Goal: Task Accomplishment & Management: Complete application form

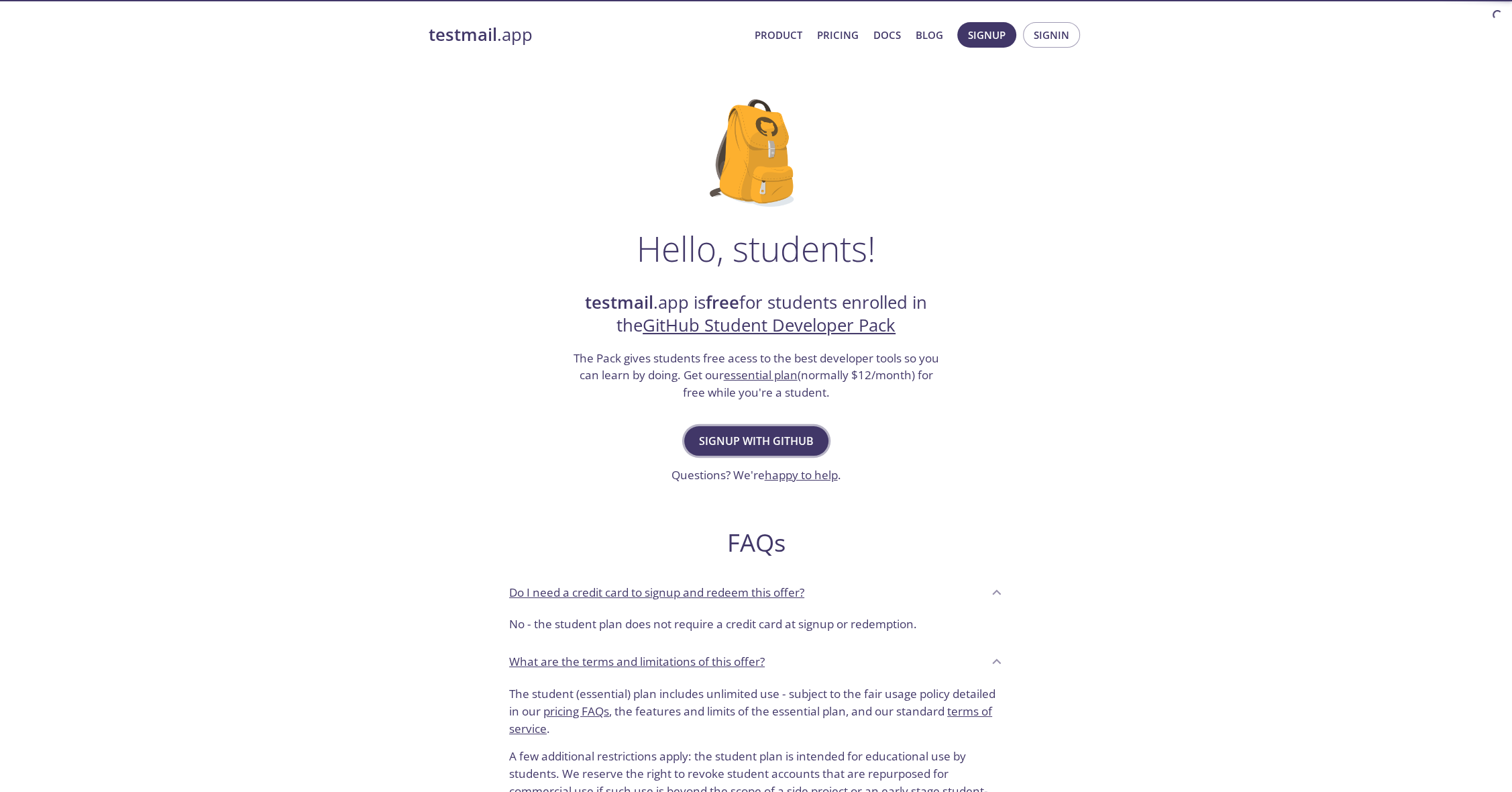
click at [746, 435] on span "Signup with GitHub" at bounding box center [757, 441] width 115 height 19
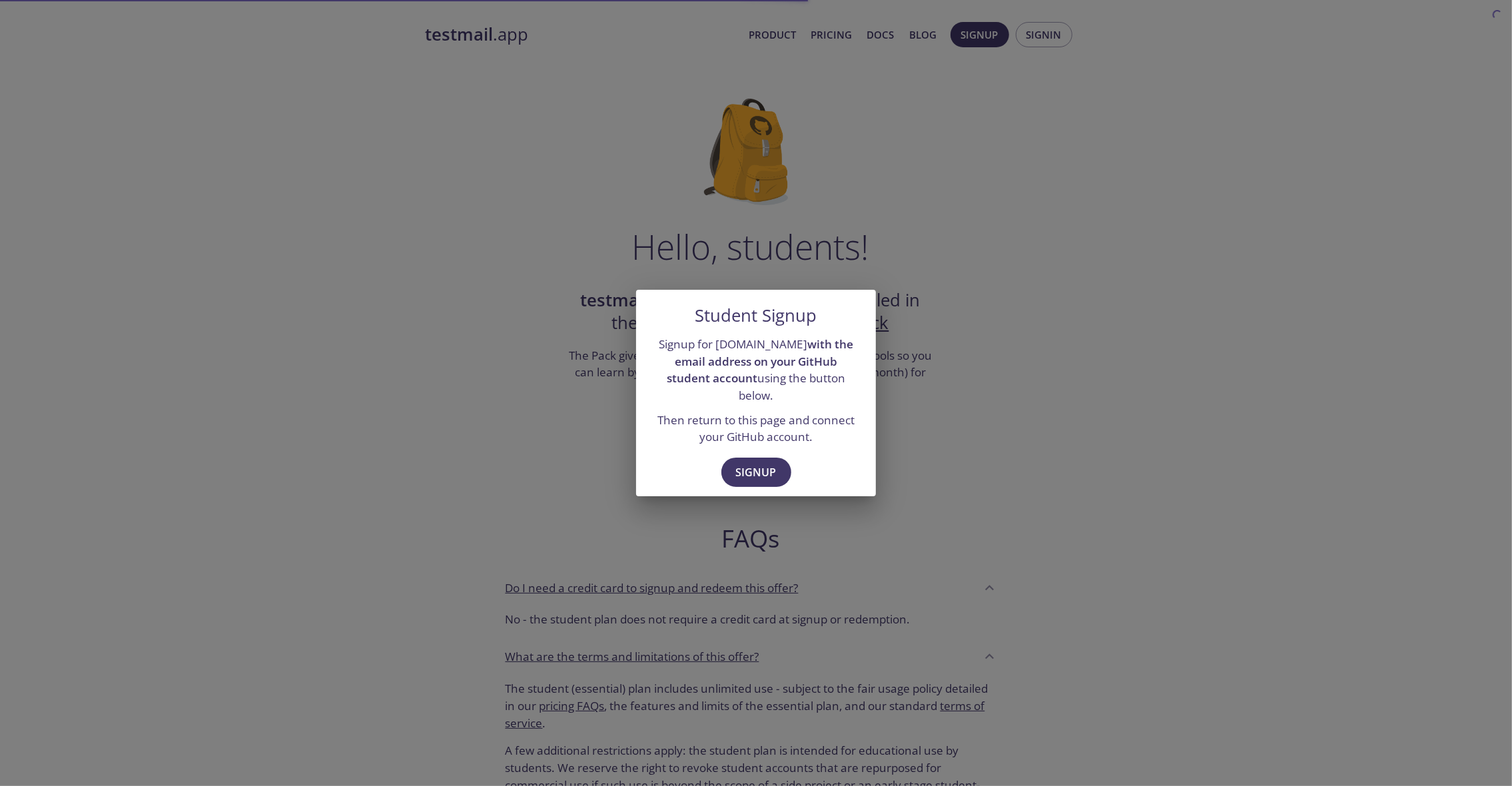
click at [766, 463] on span "Signup" at bounding box center [756, 472] width 40 height 18
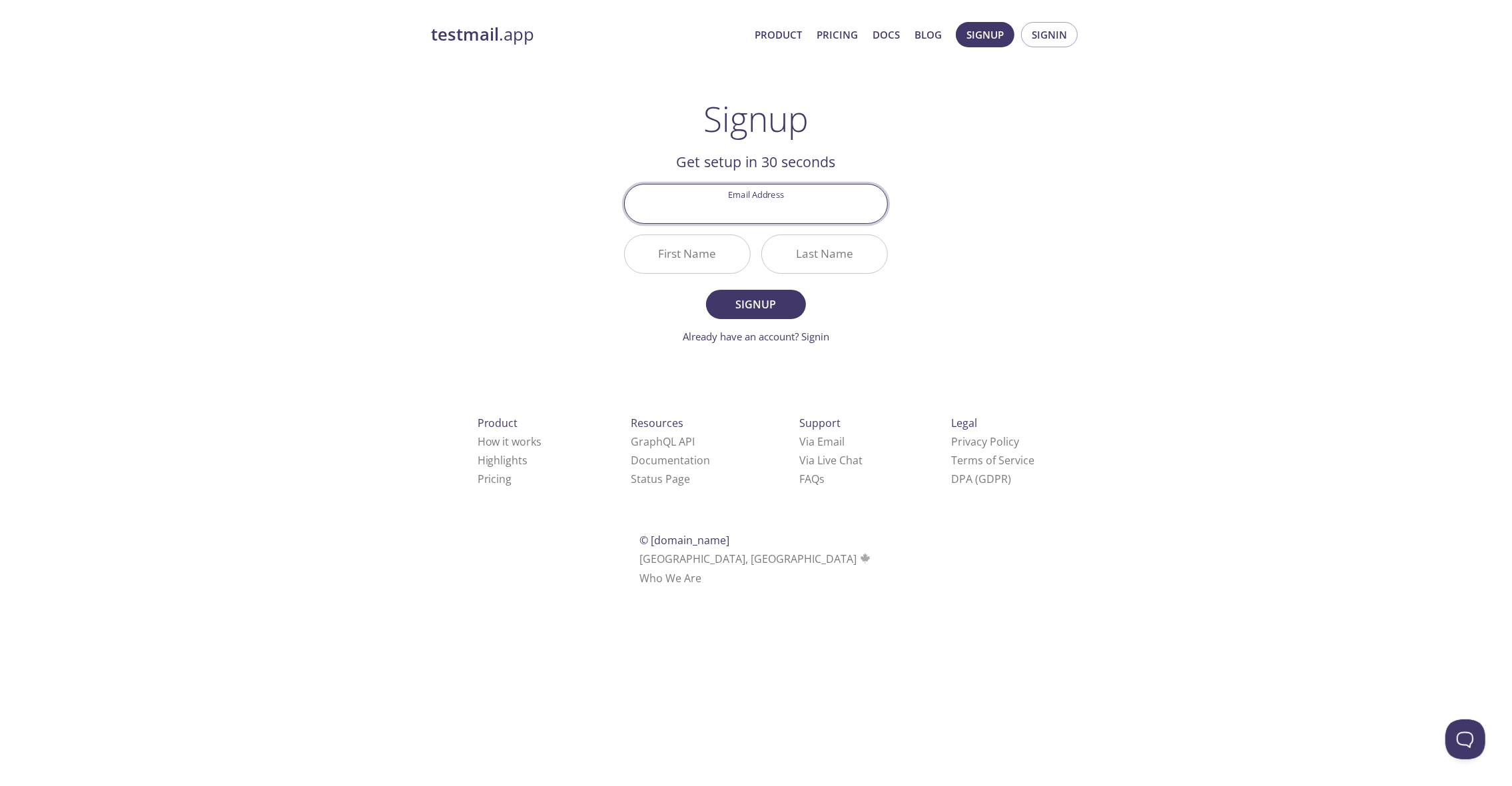
click at [792, 204] on input "Email Address" at bounding box center [756, 203] width 262 height 38
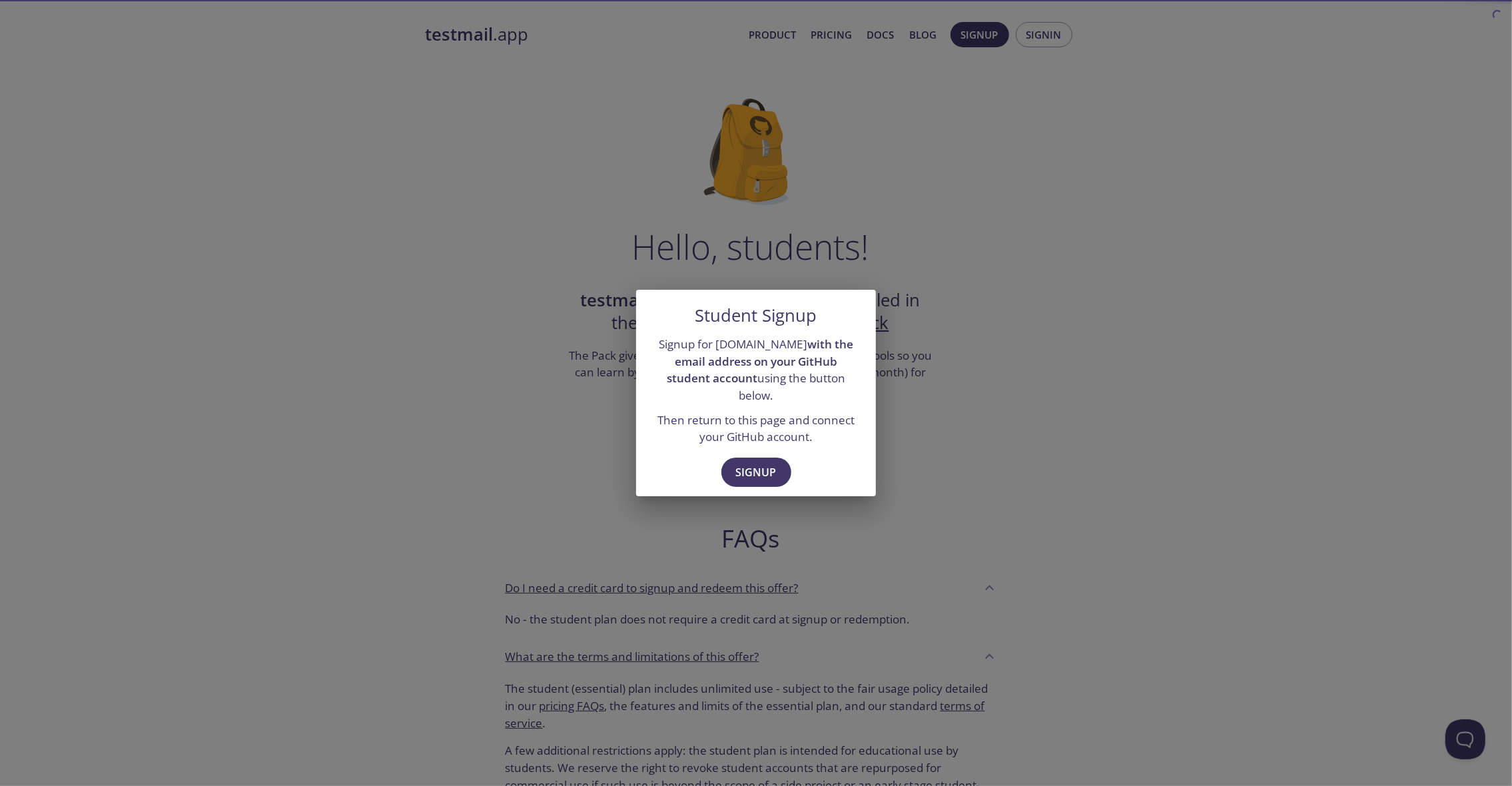
click at [929, 487] on div "Student Signup Signup for [DOMAIN_NAME] with the email address on your GitHub s…" at bounding box center [756, 393] width 1512 height 786
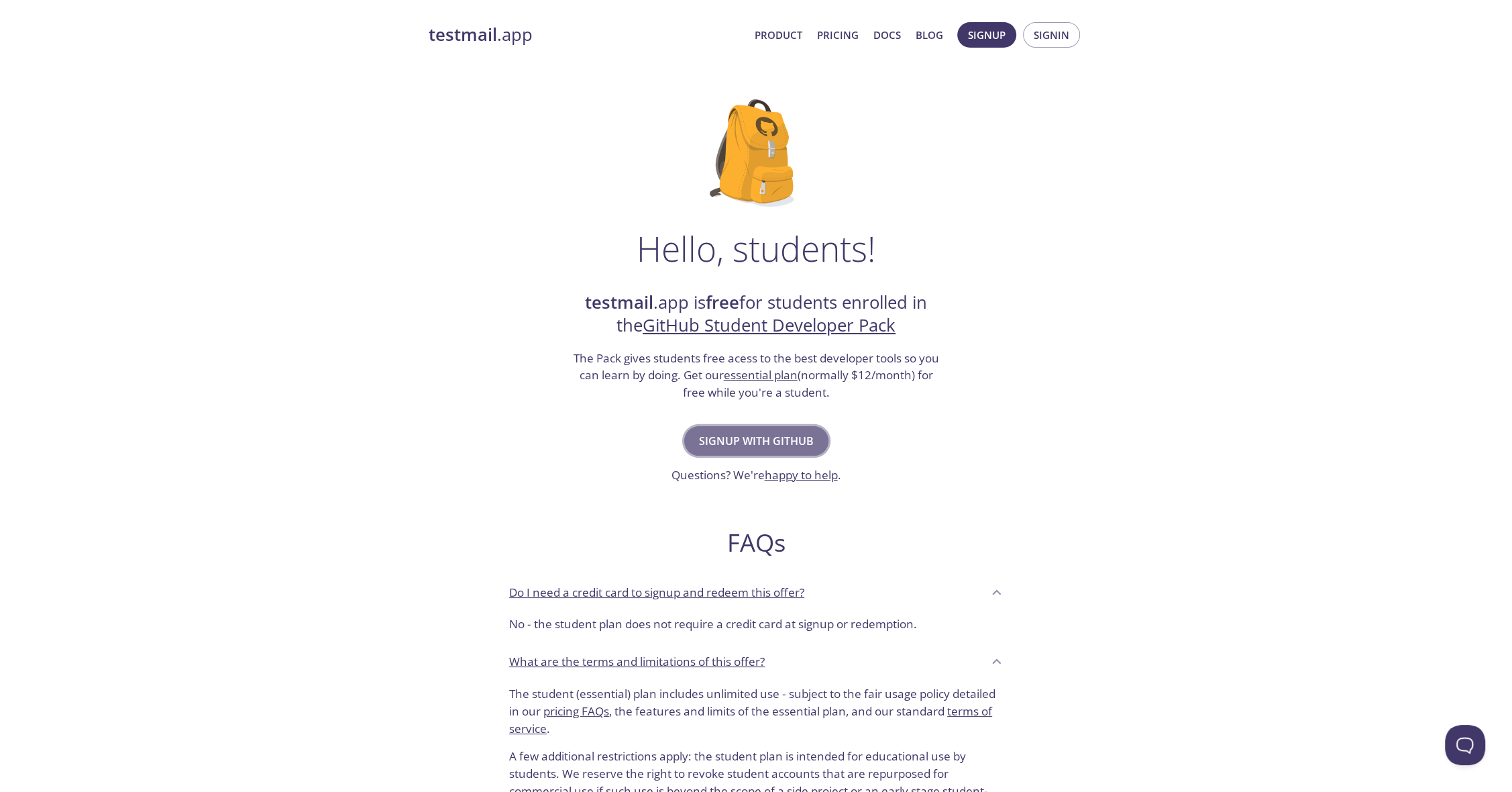
click at [786, 443] on span "Signup with GitHub" at bounding box center [757, 441] width 115 height 19
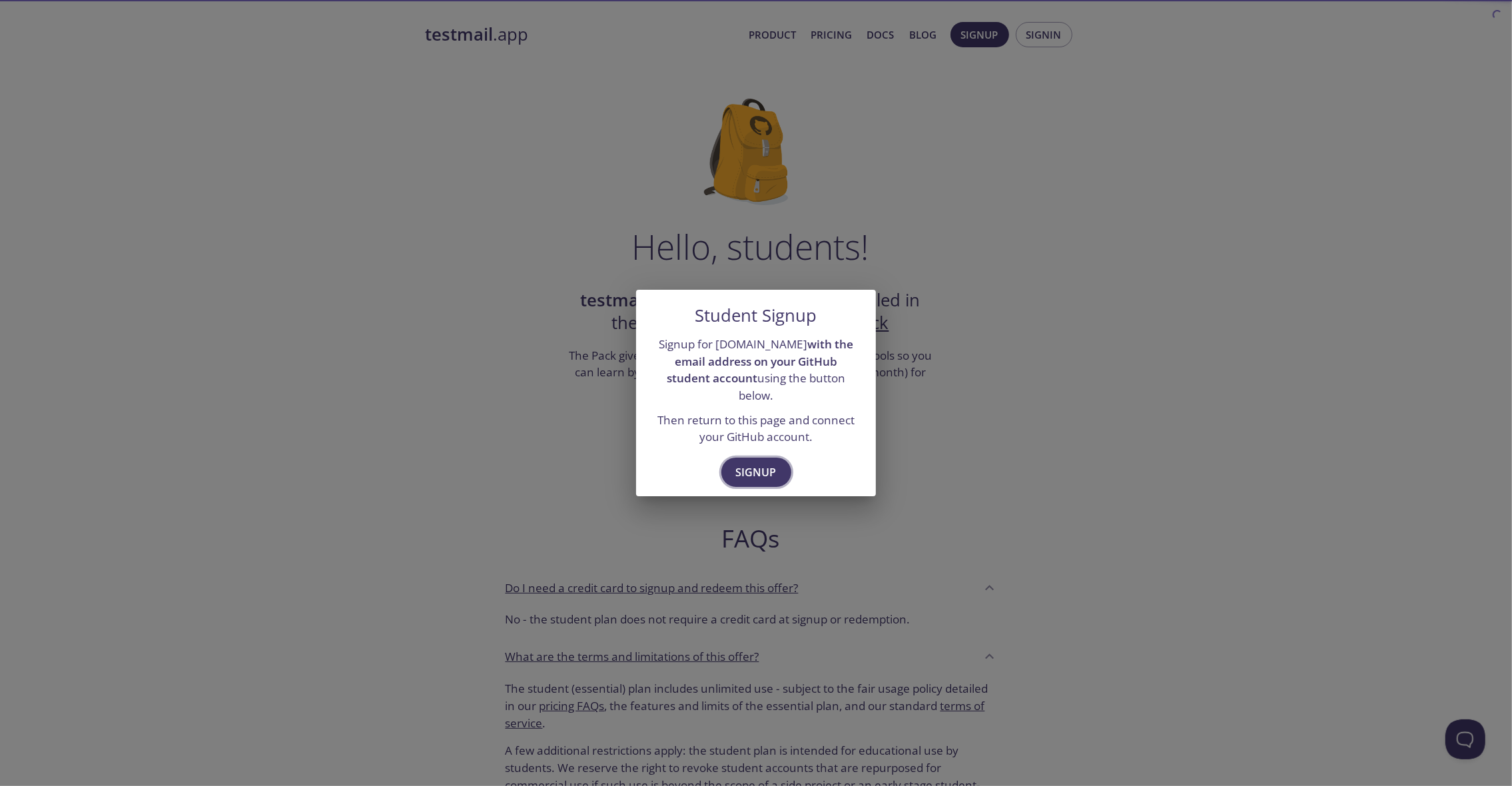
click at [769, 473] on button "Signup" at bounding box center [756, 472] width 70 height 29
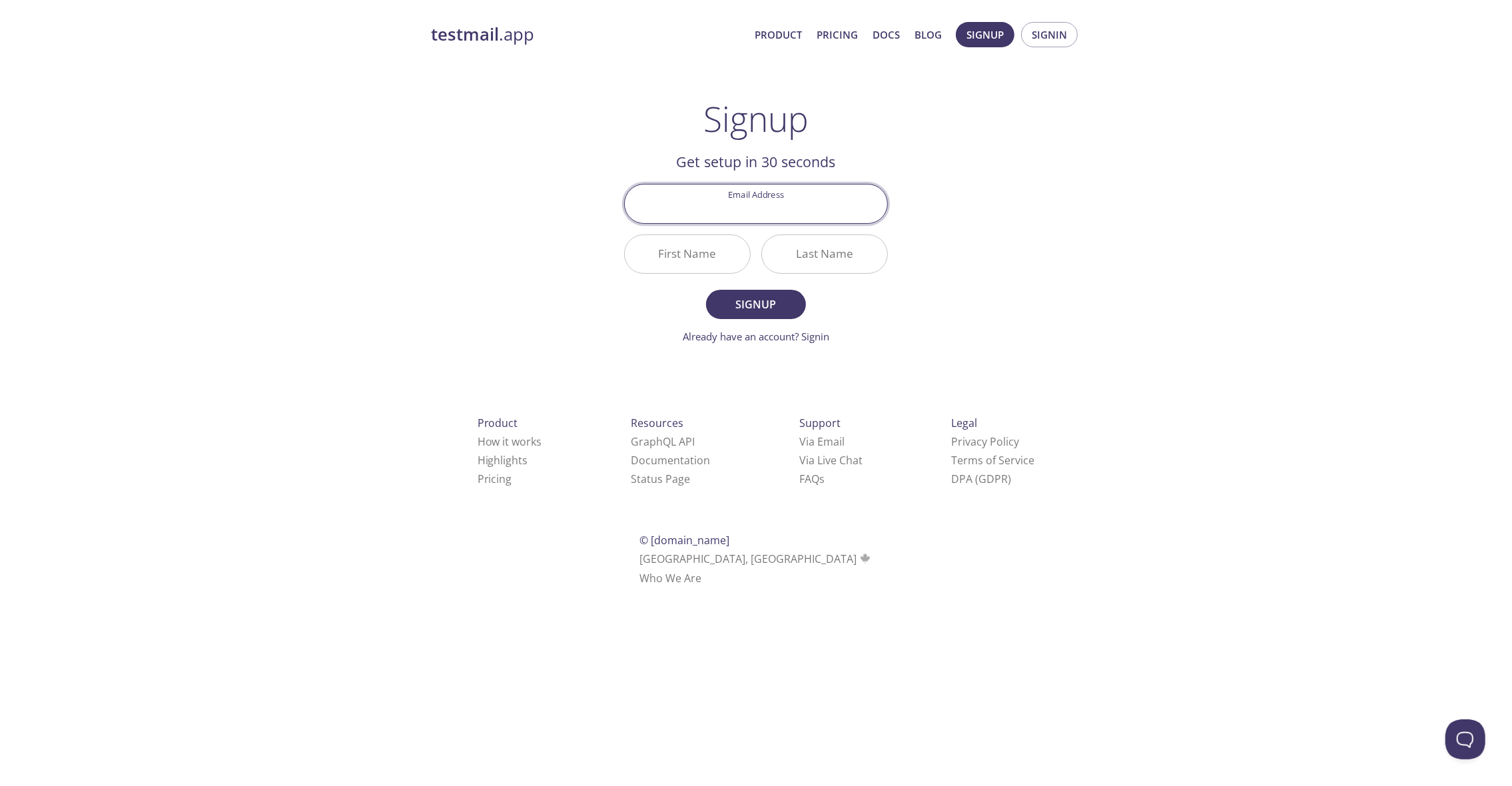
click at [755, 220] on input "Email Address" at bounding box center [756, 203] width 262 height 38
type input "[EMAIL_ADDRESS][DOMAIN_NAME]"
click at [695, 245] on input "First Name" at bounding box center [687, 254] width 125 height 38
type input "[PERSON_NAME]"
type input "m"
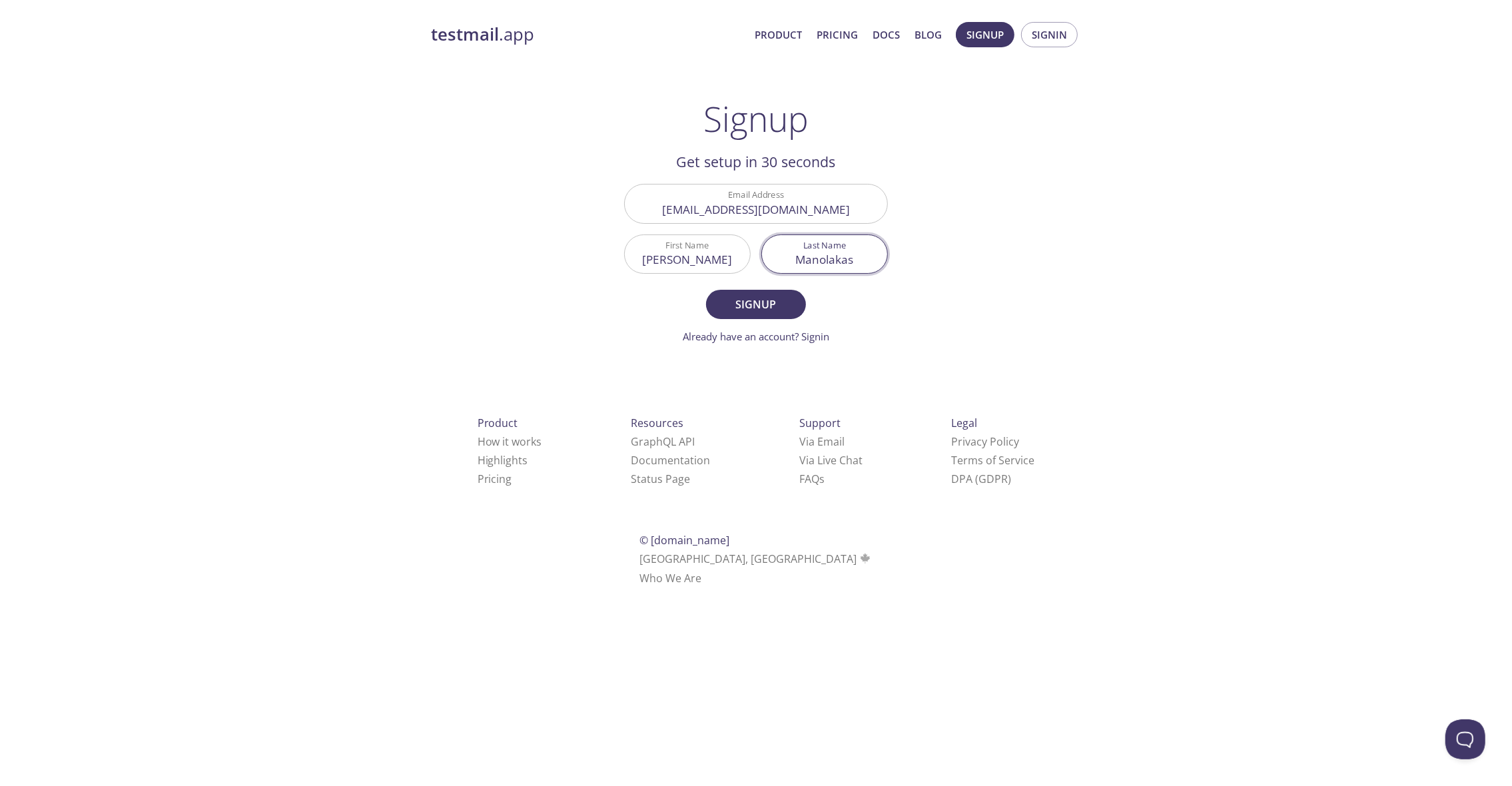
type input "Manolakas"
click at [706, 290] on button "Signup" at bounding box center [756, 304] width 100 height 29
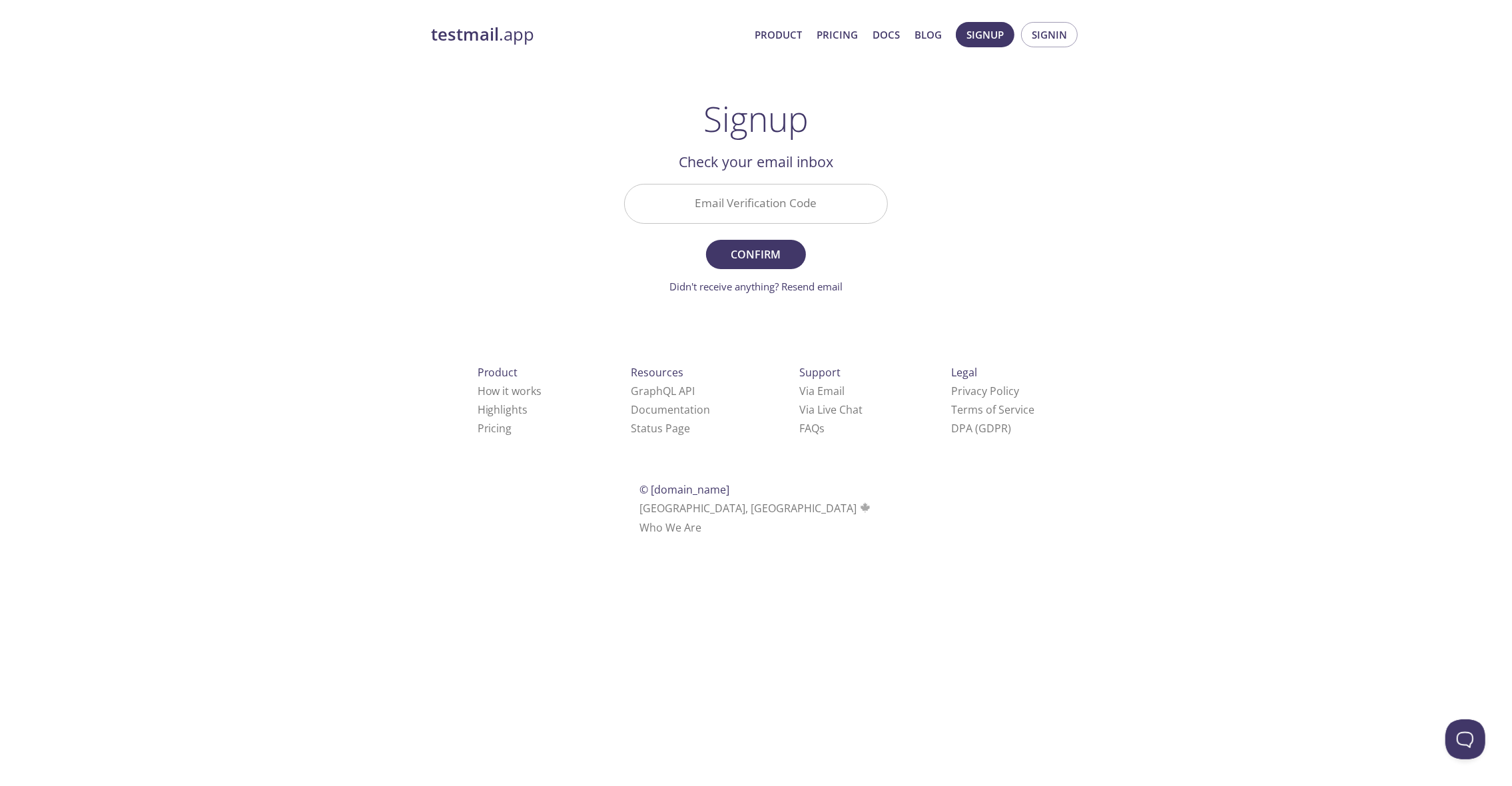
click at [757, 204] on input "Email Verification Code" at bounding box center [756, 203] width 262 height 38
click at [767, 245] on span "Confirm" at bounding box center [756, 255] width 71 height 18
click at [819, 207] on input "K1XDZDJ" at bounding box center [756, 203] width 262 height 38
type input "K1XDZJD"
click at [706, 240] on button "Confirm" at bounding box center [756, 254] width 100 height 29
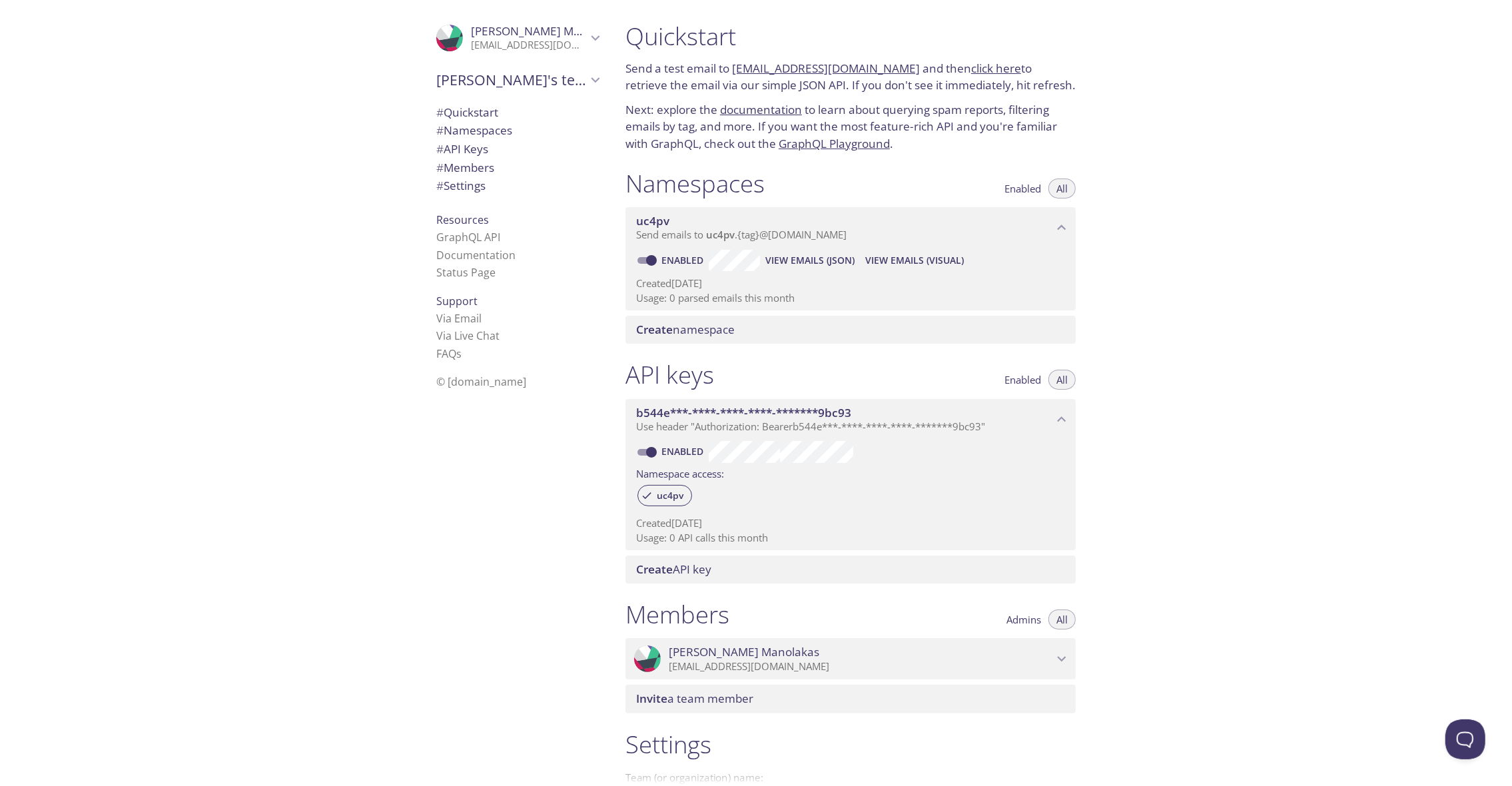
click at [972, 70] on link "click here" at bounding box center [996, 68] width 50 height 15
drag, startPoint x: 653, startPoint y: 79, endPoint x: 681, endPoint y: 104, distance: 37.5
click at [681, 104] on div "Quickstart Send a test email to [EMAIL_ADDRESS][DOMAIN_NAME] and then click her…" at bounding box center [851, 87] width 472 height 147
click at [681, 104] on p "Next: explore the documentation to learn about querying spam reports, filtering…" at bounding box center [851, 126] width 450 height 51
drag, startPoint x: 682, startPoint y: 110, endPoint x: 659, endPoint y: 80, distance: 37.8
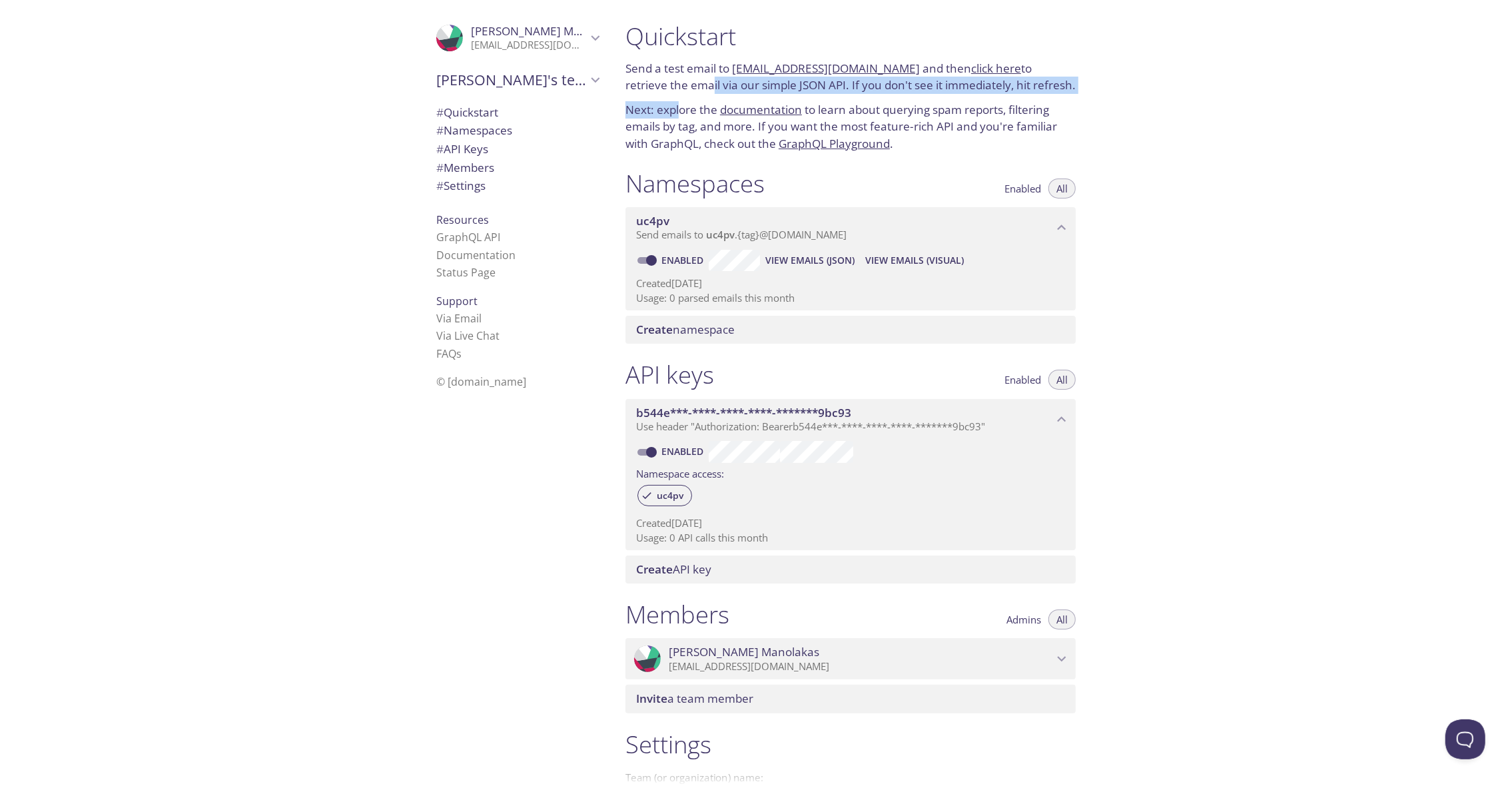
click at [659, 80] on div "Quickstart Send a test email to [EMAIL_ADDRESS][DOMAIN_NAME] and then click her…" at bounding box center [851, 87] width 472 height 147
click at [659, 80] on p "Send a test email to [EMAIL_ADDRESS][DOMAIN_NAME] and then click here to retrie…" at bounding box center [851, 76] width 450 height 34
drag, startPoint x: 661, startPoint y: 79, endPoint x: 687, endPoint y: 108, distance: 38.9
click at [687, 108] on div "Quickstart Send a test email to [EMAIL_ADDRESS][DOMAIN_NAME] and then click her…" at bounding box center [851, 87] width 472 height 147
click at [688, 109] on p "Next: explore the documentation to learn about querying spam reports, filtering…" at bounding box center [851, 126] width 450 height 51
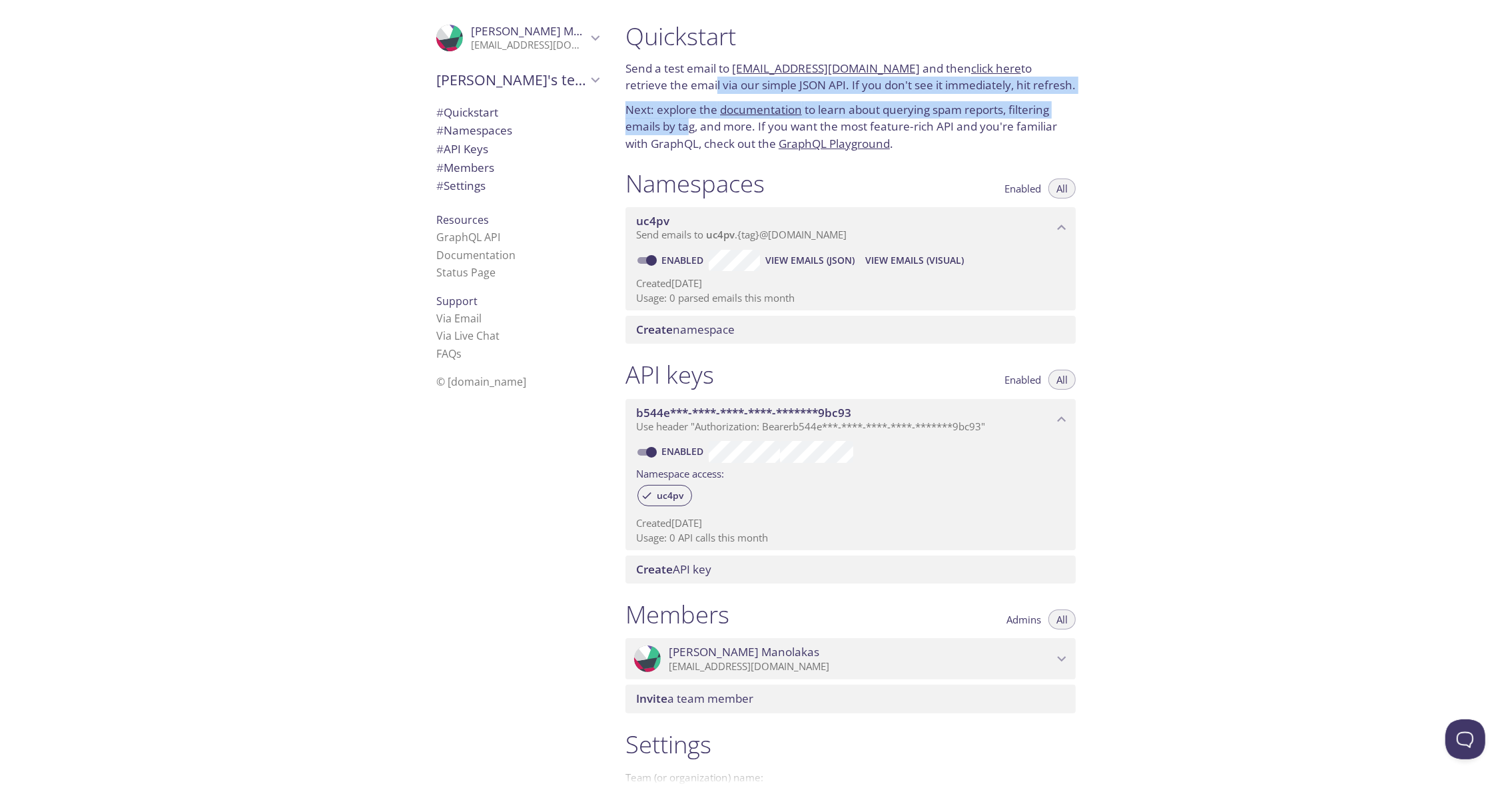
click at [667, 85] on div "Quickstart Send a test email to [EMAIL_ADDRESS][DOMAIN_NAME] and then click her…" at bounding box center [851, 87] width 472 height 147
click at [667, 85] on p "Send a test email to [EMAIL_ADDRESS][DOMAIN_NAME] and then click here to retrie…" at bounding box center [851, 76] width 450 height 34
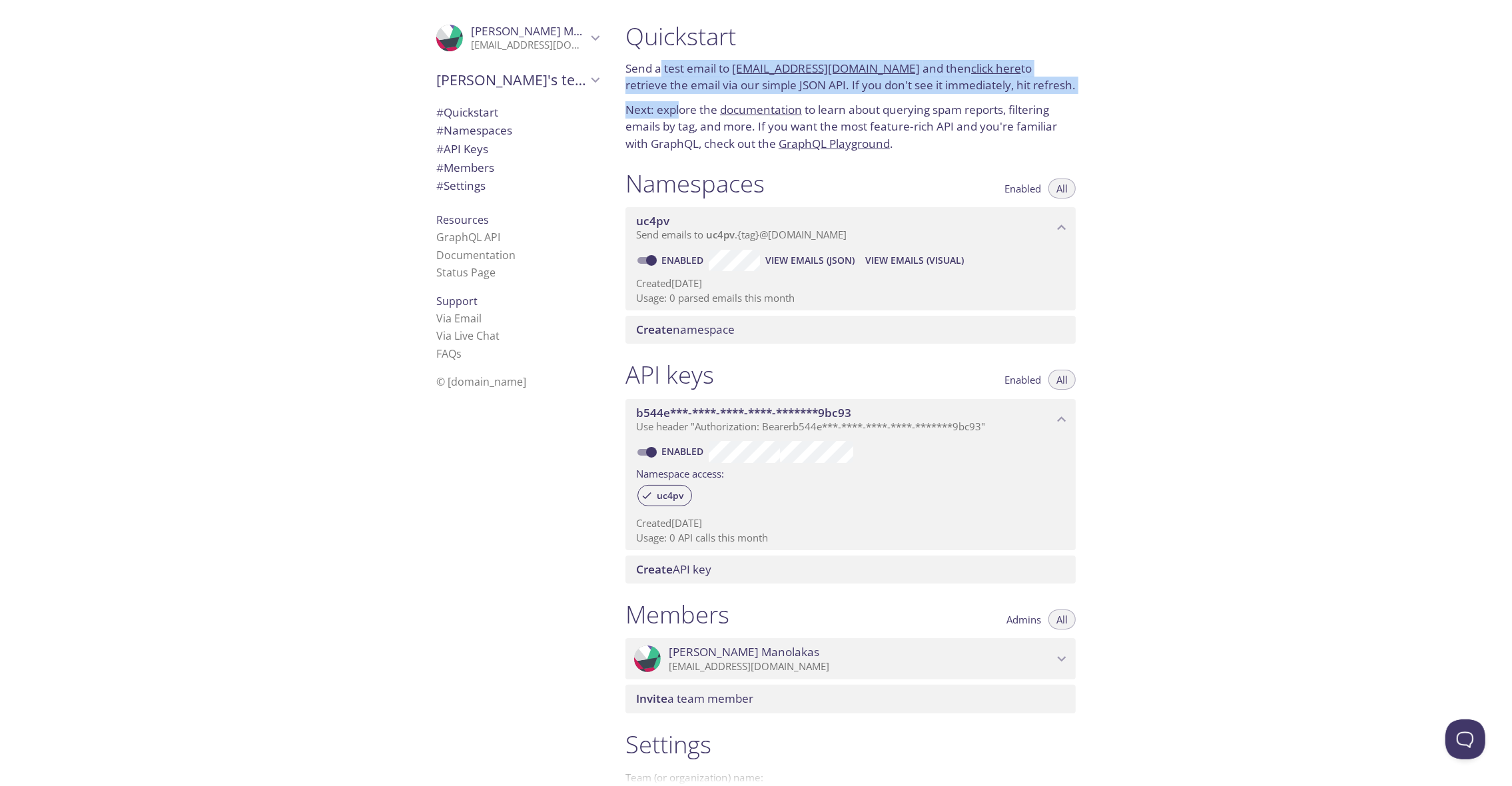
drag, startPoint x: 661, startPoint y: 76, endPoint x: 681, endPoint y: 117, distance: 45.6
click at [681, 117] on div "Quickstart Send a test email to [EMAIL_ADDRESS][DOMAIN_NAME] and then click her…" at bounding box center [851, 87] width 472 height 147
click at [681, 117] on p "Next: explore the documentation to learn about querying spam reports, filtering…" at bounding box center [851, 126] width 450 height 51
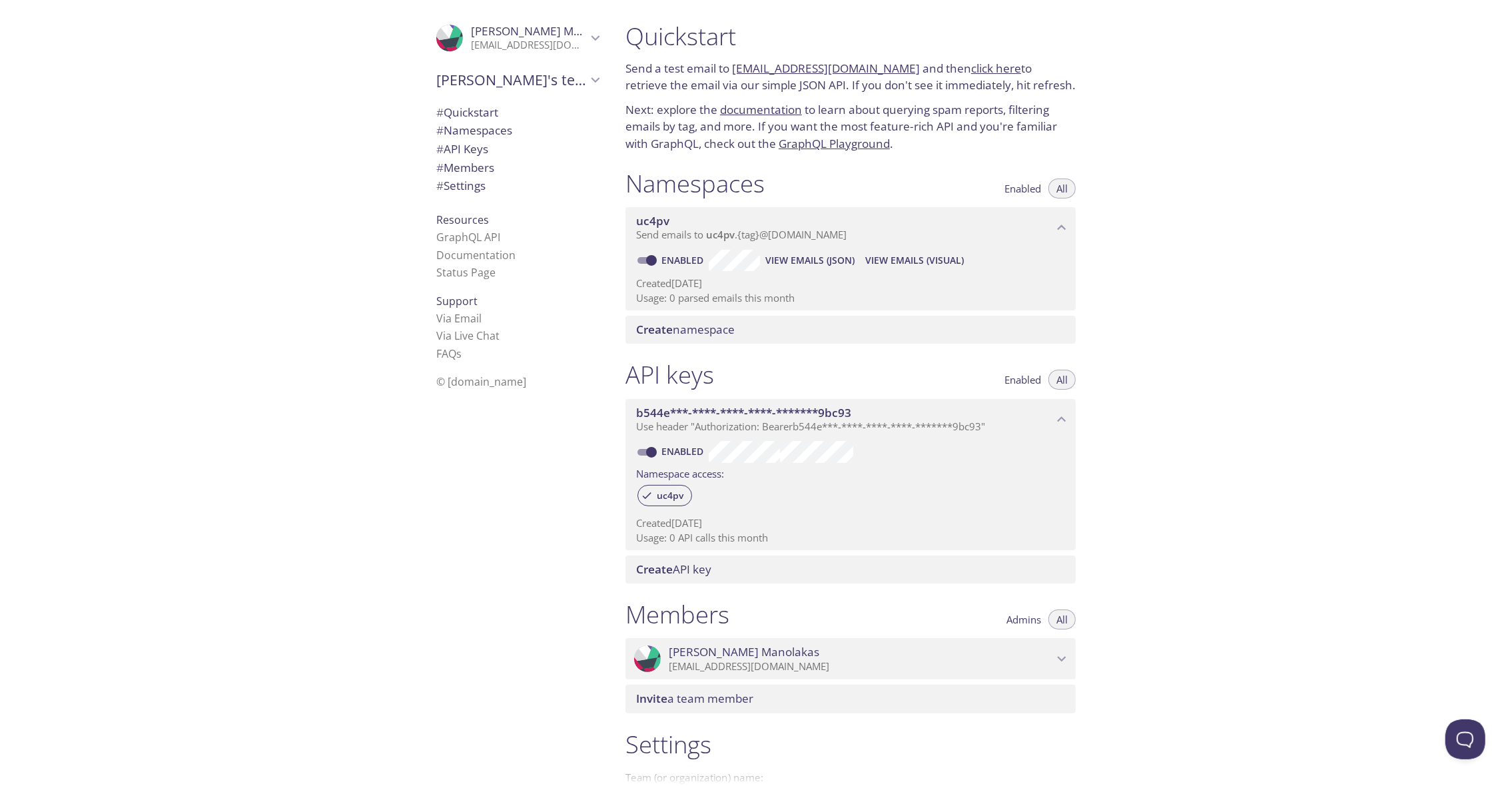
drag, startPoint x: 770, startPoint y: 71, endPoint x: 1032, endPoint y: 150, distance: 273.7
click at [1067, 167] on div "Namespaces Enabled All uc4pv Send emails to uc4pv . {tag} @[DOMAIN_NAME] Enable…" at bounding box center [851, 256] width 472 height 192
click at [848, 66] on link "[EMAIL_ADDRESS][DOMAIN_NAME]" at bounding box center [825, 68] width 187 height 15
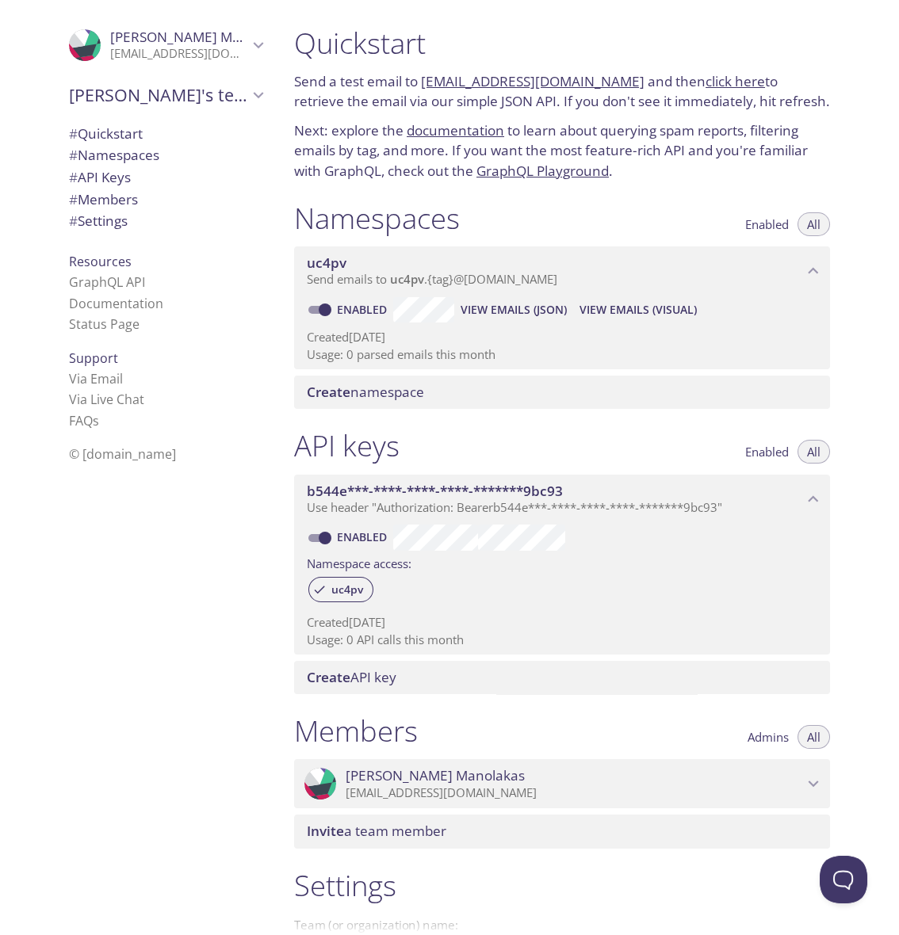
drag, startPoint x: 421, startPoint y: 84, endPoint x: 613, endPoint y: 90, distance: 191.9
click at [613, 90] on p "Send a test email to [EMAIL_ADDRESS][DOMAIN_NAME] and then click here to retrie…" at bounding box center [562, 91] width 536 height 40
copy link "[EMAIL_ADDRESS][DOMAIN_NAME]"
click at [717, 86] on link "click here" at bounding box center [734, 81] width 59 height 18
click at [654, 176] on p "Next: explore the documentation to learn about querying spam reports, filtering…" at bounding box center [562, 150] width 536 height 61
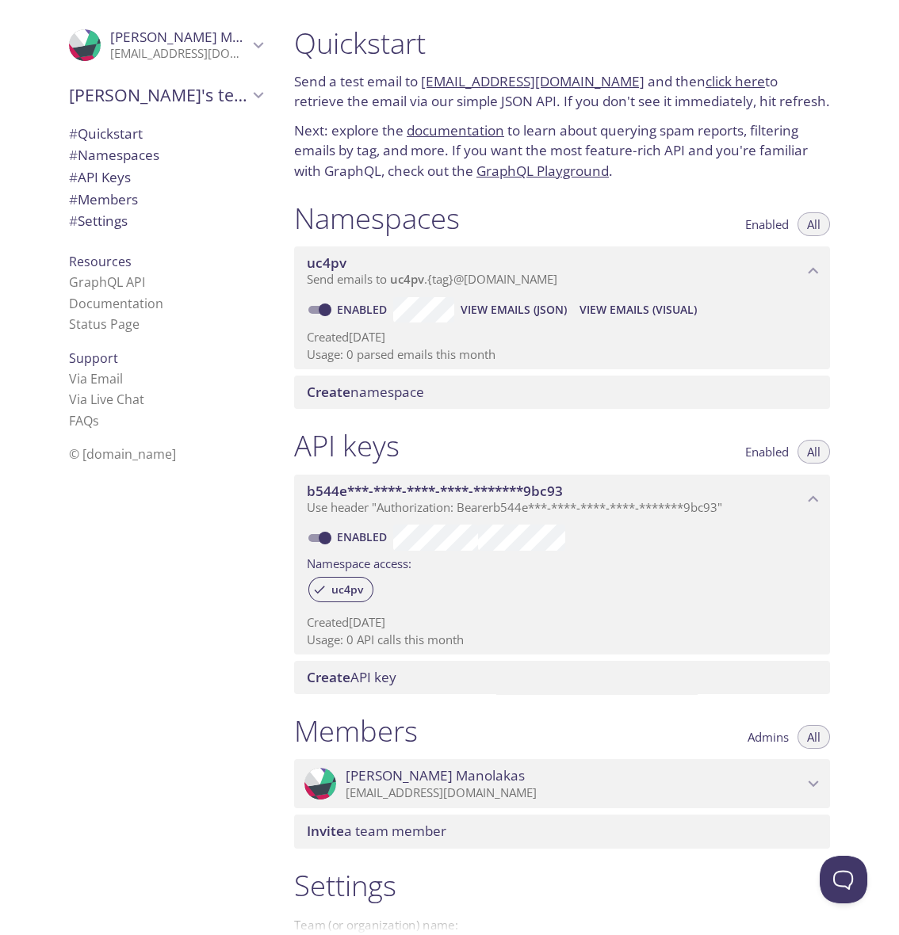
click at [571, 83] on link "[EMAIL_ADDRESS][DOMAIN_NAME]" at bounding box center [532, 81] width 223 height 18
click at [665, 23] on div at bounding box center [449, 12] width 899 height 25
click at [706, 78] on link "click here" at bounding box center [734, 81] width 59 height 18
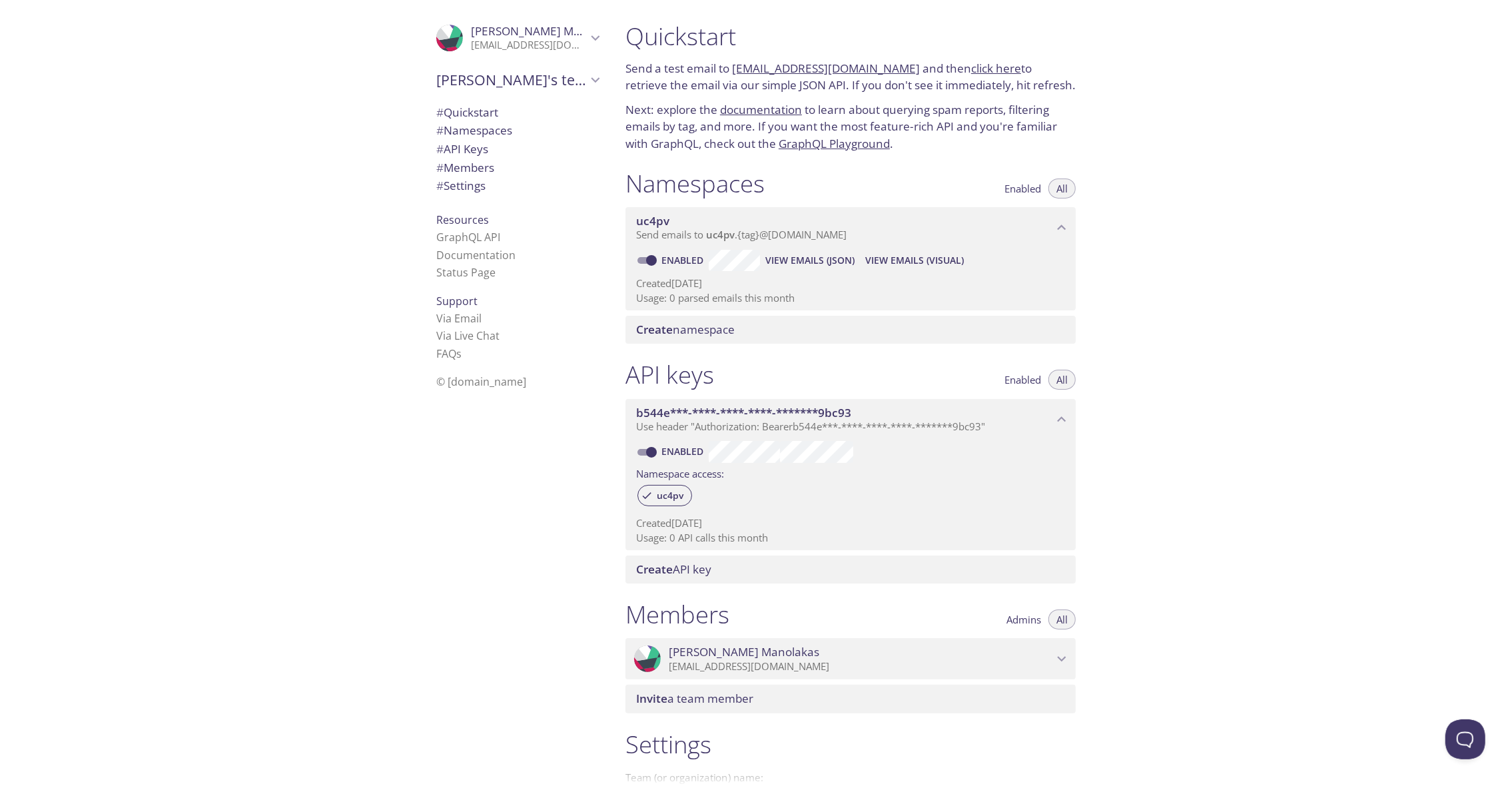
click at [287, 307] on div ".cls-1 { fill: #6d5ca8; } .cls-2 { fill: #3fc191; } .cls-3 { fill: #3b4752; } .…" at bounding box center [308, 393] width 615 height 786
click at [587, 37] on icon "Vasileios Manolakas" at bounding box center [595, 38] width 18 height 18
click at [587, 36] on icon "Vasileios Manolakas" at bounding box center [595, 38] width 18 height 18
click at [592, 36] on icon "Vasileios Manolakas" at bounding box center [596, 38] width 8 height 5
click at [587, 36] on icon "Vasileios Manolakas" at bounding box center [595, 38] width 18 height 18
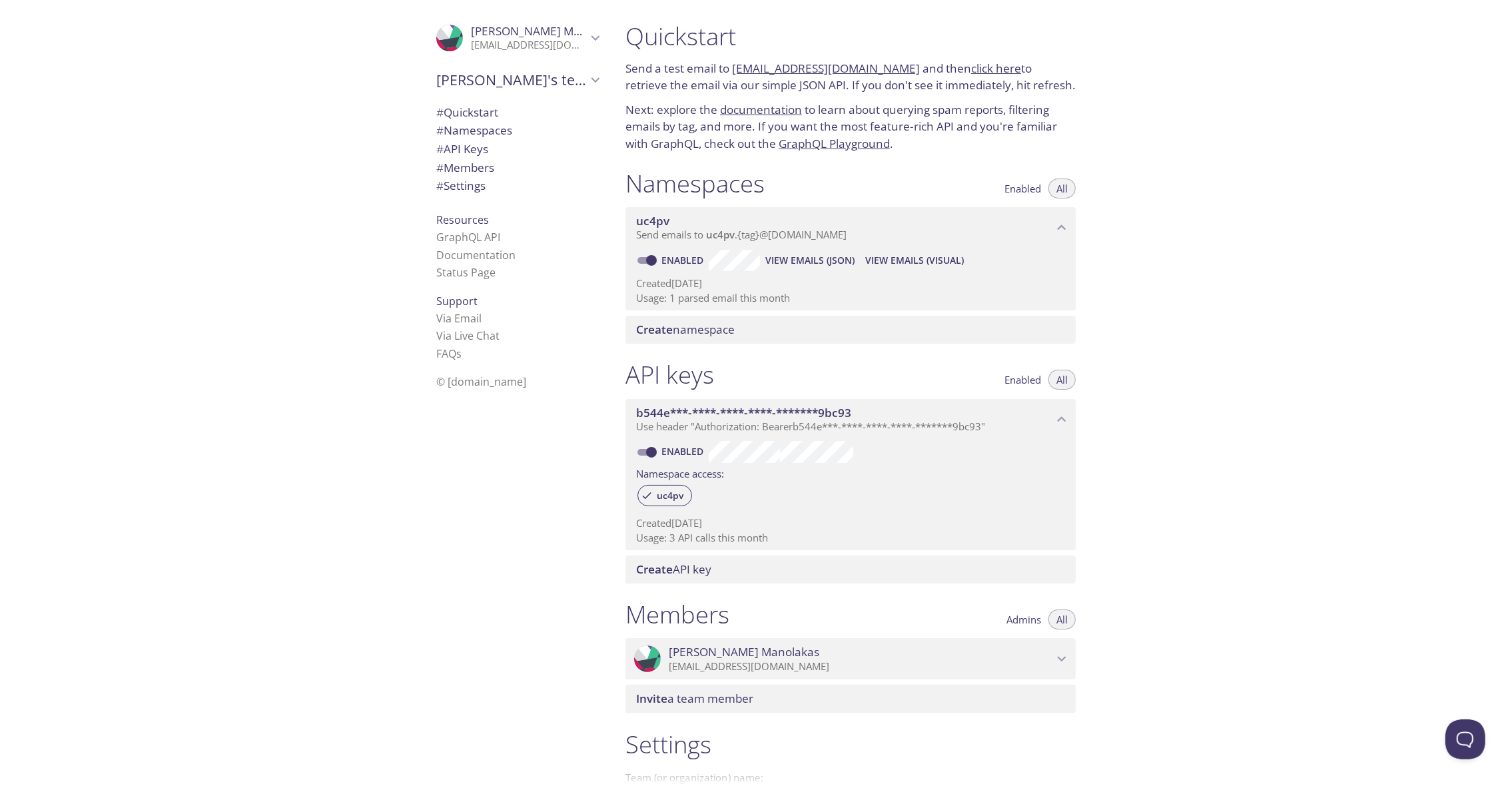
click at [213, 109] on div ".cls-1 { fill: #6d5ca8; } .cls-2 { fill: #3fc191; } .cls-3 { fill: #3b4752; } .…" at bounding box center [308, 393] width 615 height 786
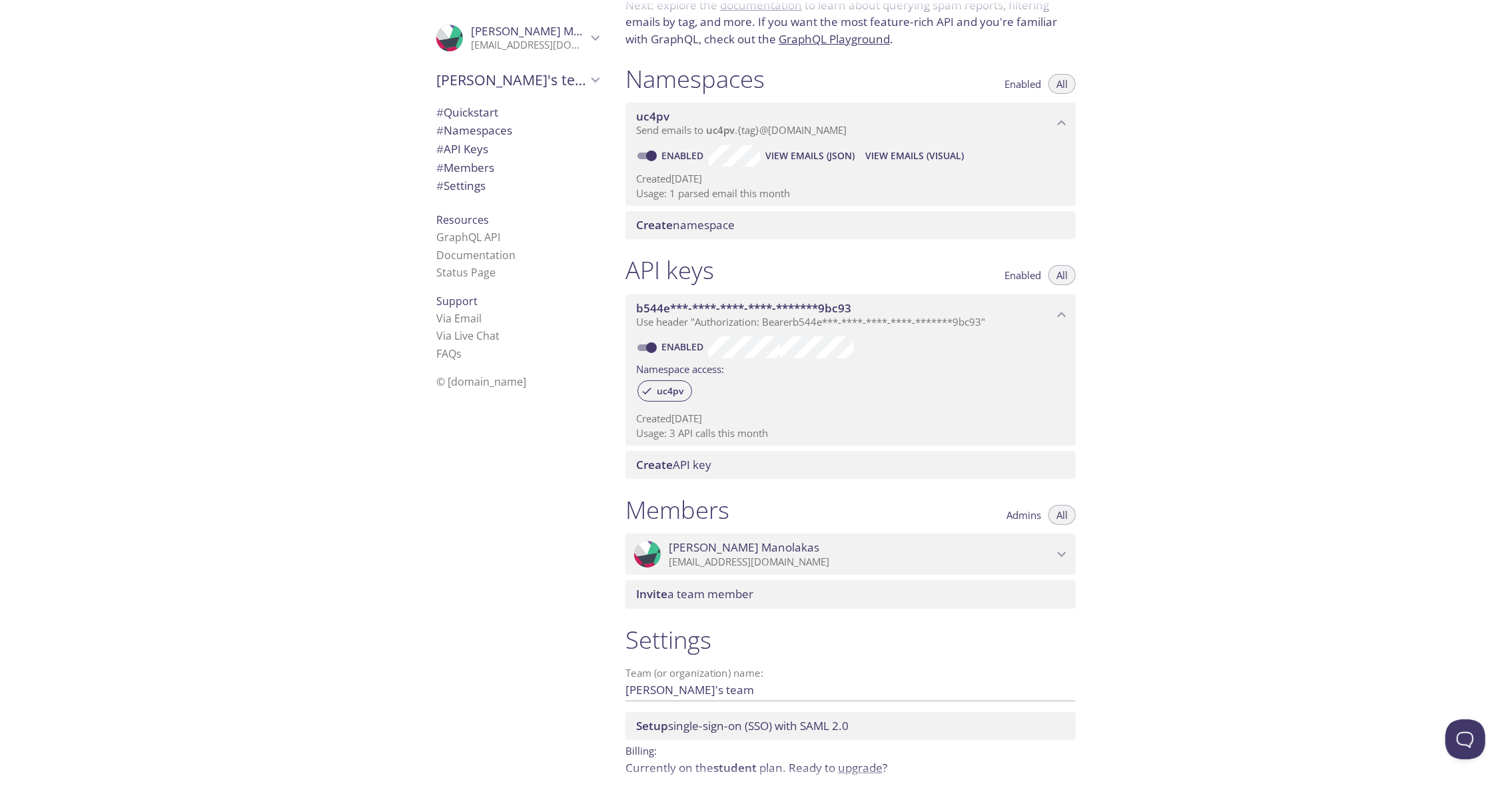
scroll to position [148, 0]
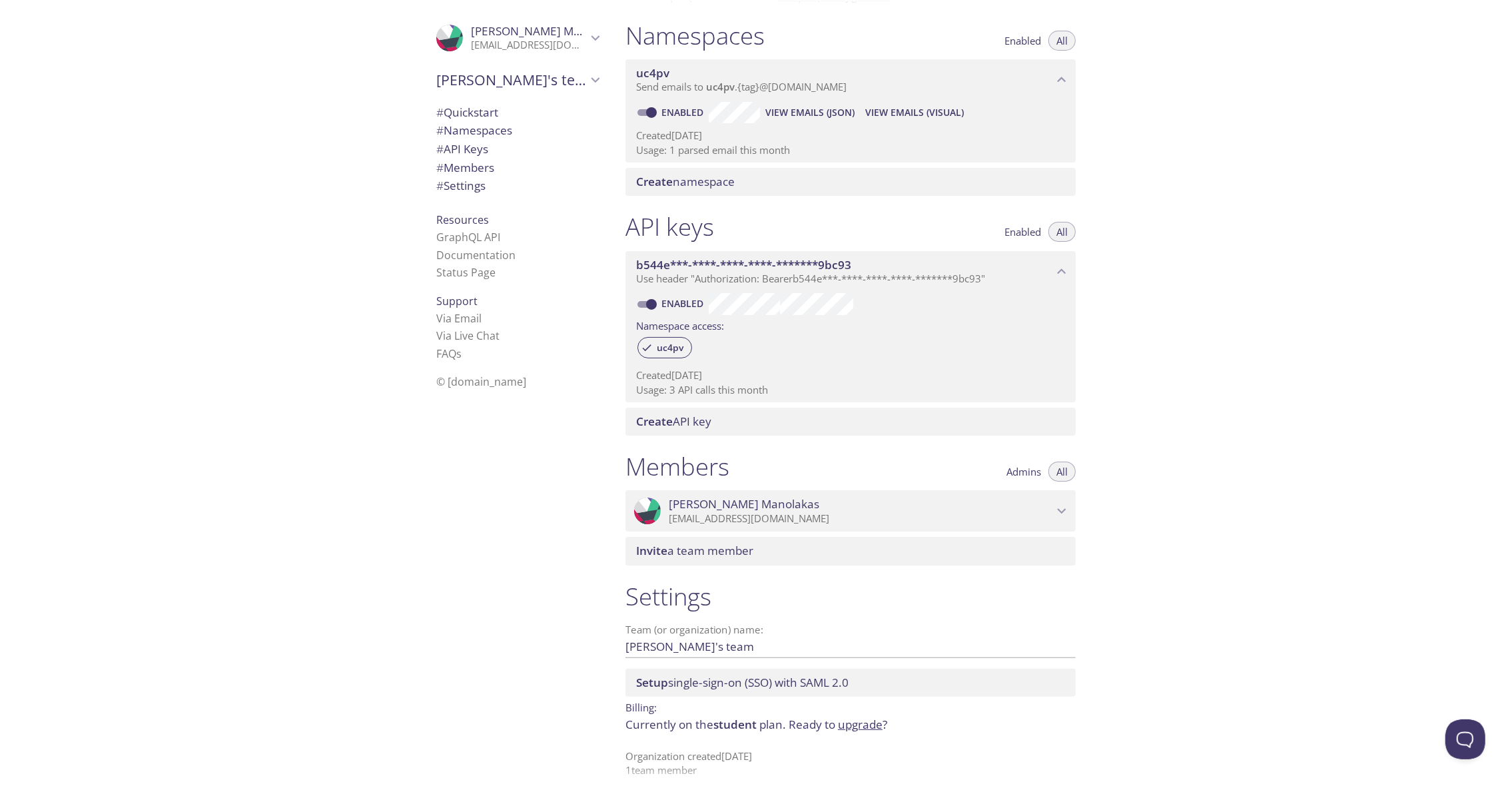
click at [705, 92] on span "Send emails to uc4pv . {tag} @[DOMAIN_NAME]" at bounding box center [741, 87] width 210 height 13
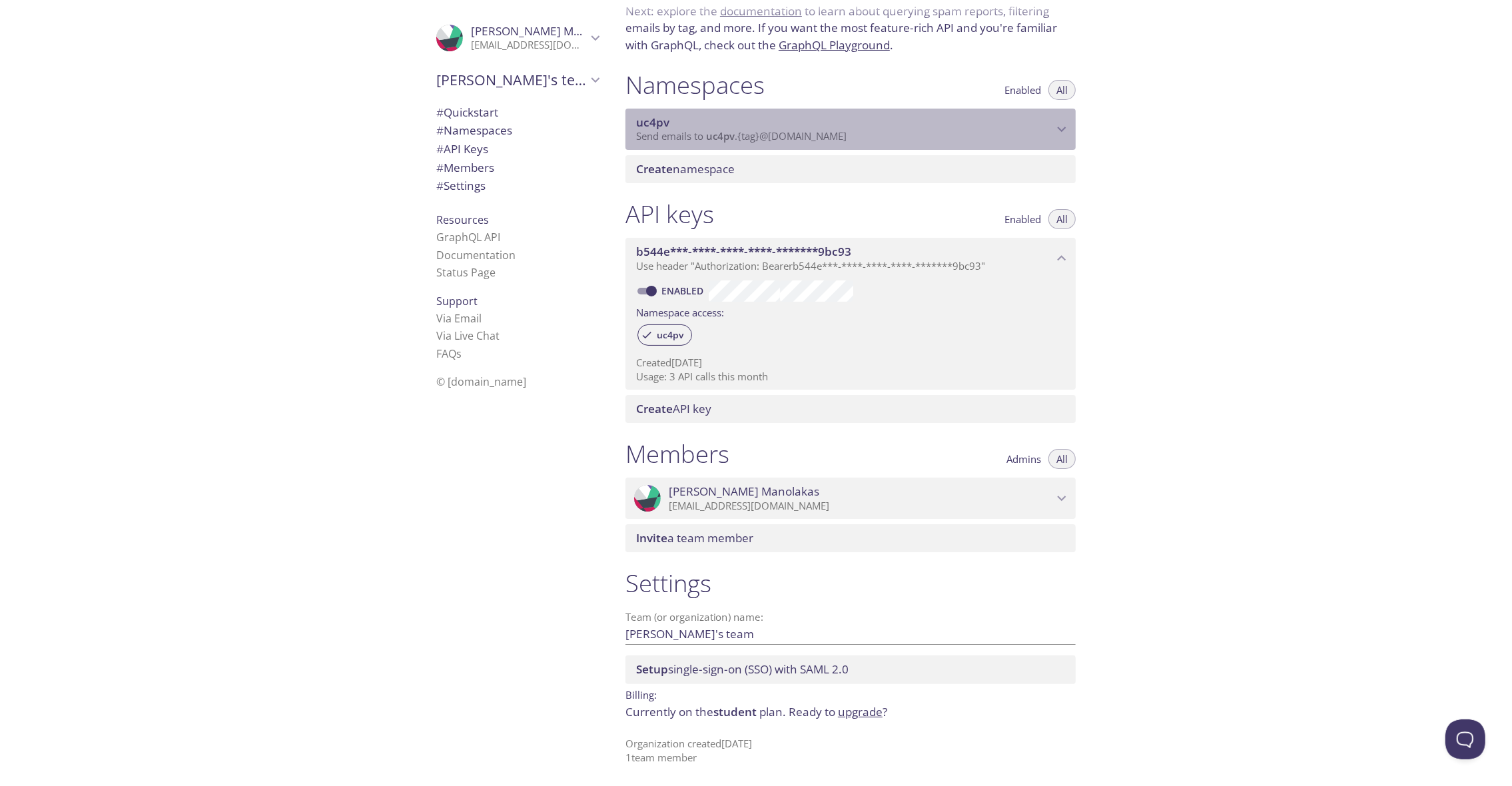
click at [699, 121] on span "uc4pv" at bounding box center [845, 122] width 417 height 14
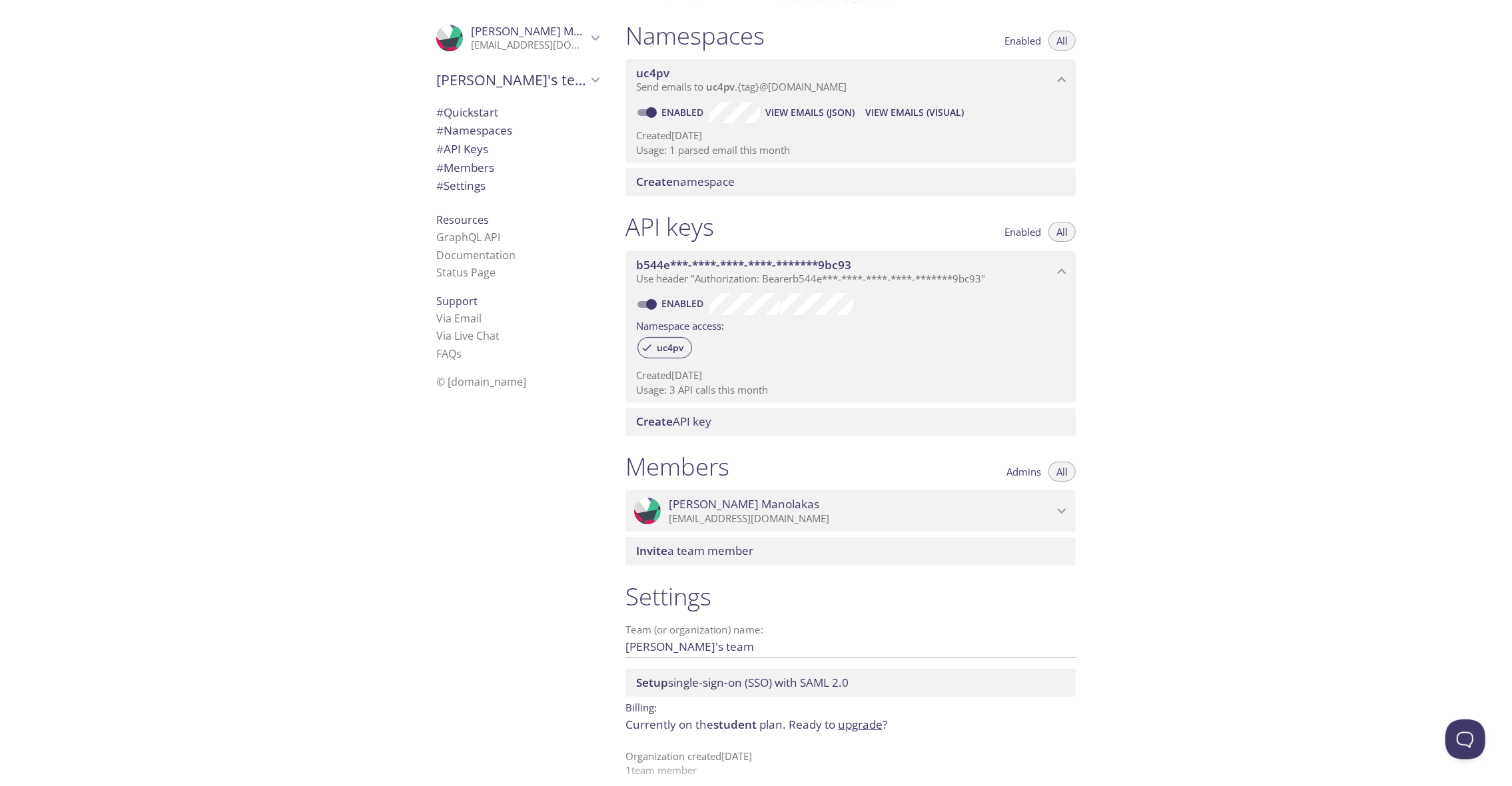
drag, startPoint x: 856, startPoint y: 108, endPoint x: 1210, endPoint y: 119, distance: 354.2
drag, startPoint x: 1210, startPoint y: 119, endPoint x: 221, endPoint y: 169, distance: 990.3
click at [221, 169] on div ".cls-1 { fill: #6d5ca8; } .cls-2 { fill: #3fc191; } .cls-3 { fill: #3b4752; } .…" at bounding box center [308, 393] width 615 height 786
click at [882, 114] on span "View Emails (Visual)" at bounding box center [914, 112] width 98 height 16
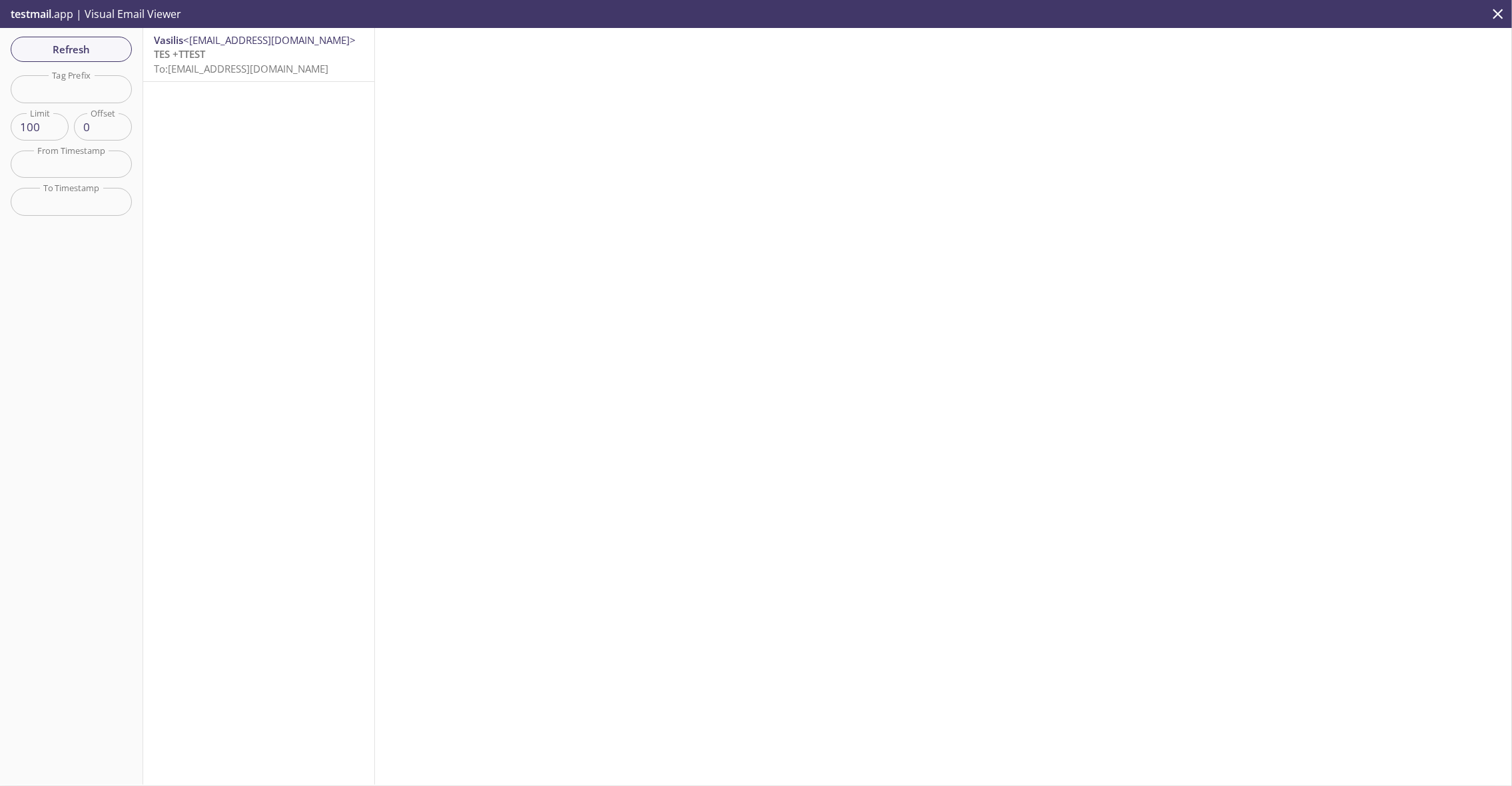
click at [298, 70] on span "To: [EMAIL_ADDRESS][DOMAIN_NAME]" at bounding box center [241, 69] width 175 height 13
click at [294, 66] on span "To: [EMAIL_ADDRESS][DOMAIN_NAME]" at bounding box center [241, 69] width 175 height 13
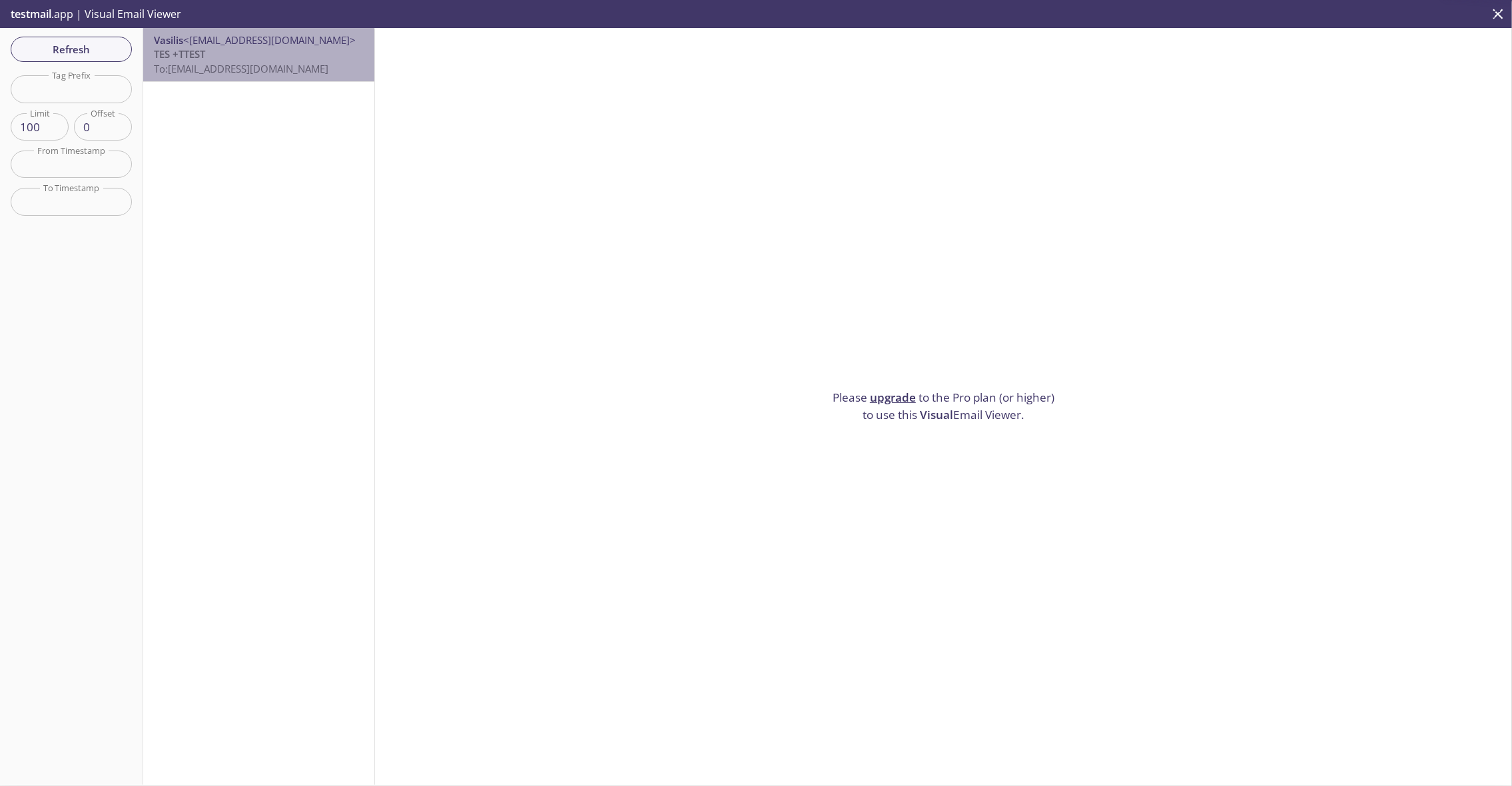
click at [294, 66] on span "To: [EMAIL_ADDRESS][DOMAIN_NAME]" at bounding box center [241, 69] width 175 height 13
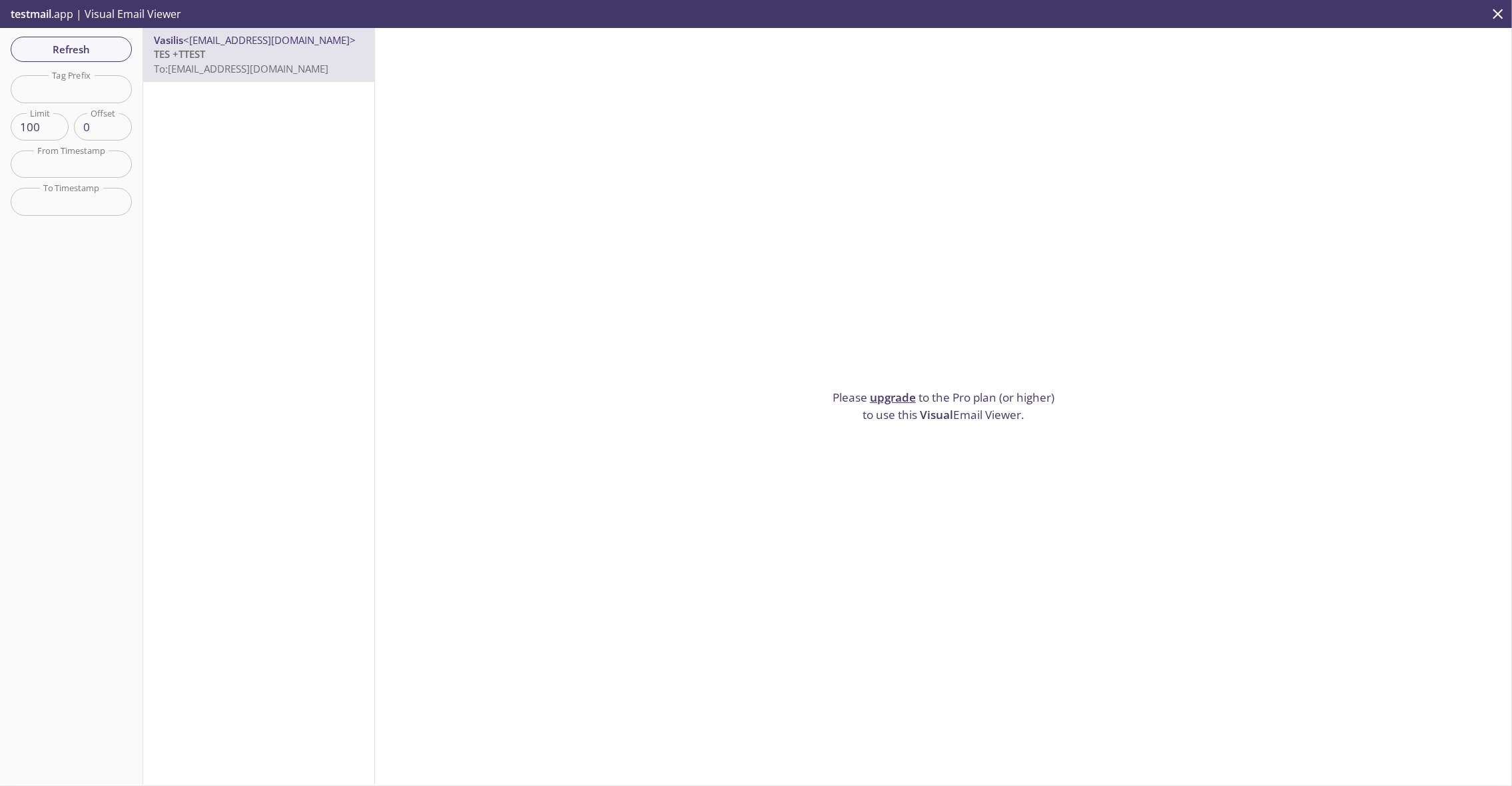
click at [294, 66] on span "To: [EMAIL_ADDRESS][DOMAIN_NAME]" at bounding box center [241, 69] width 175 height 13
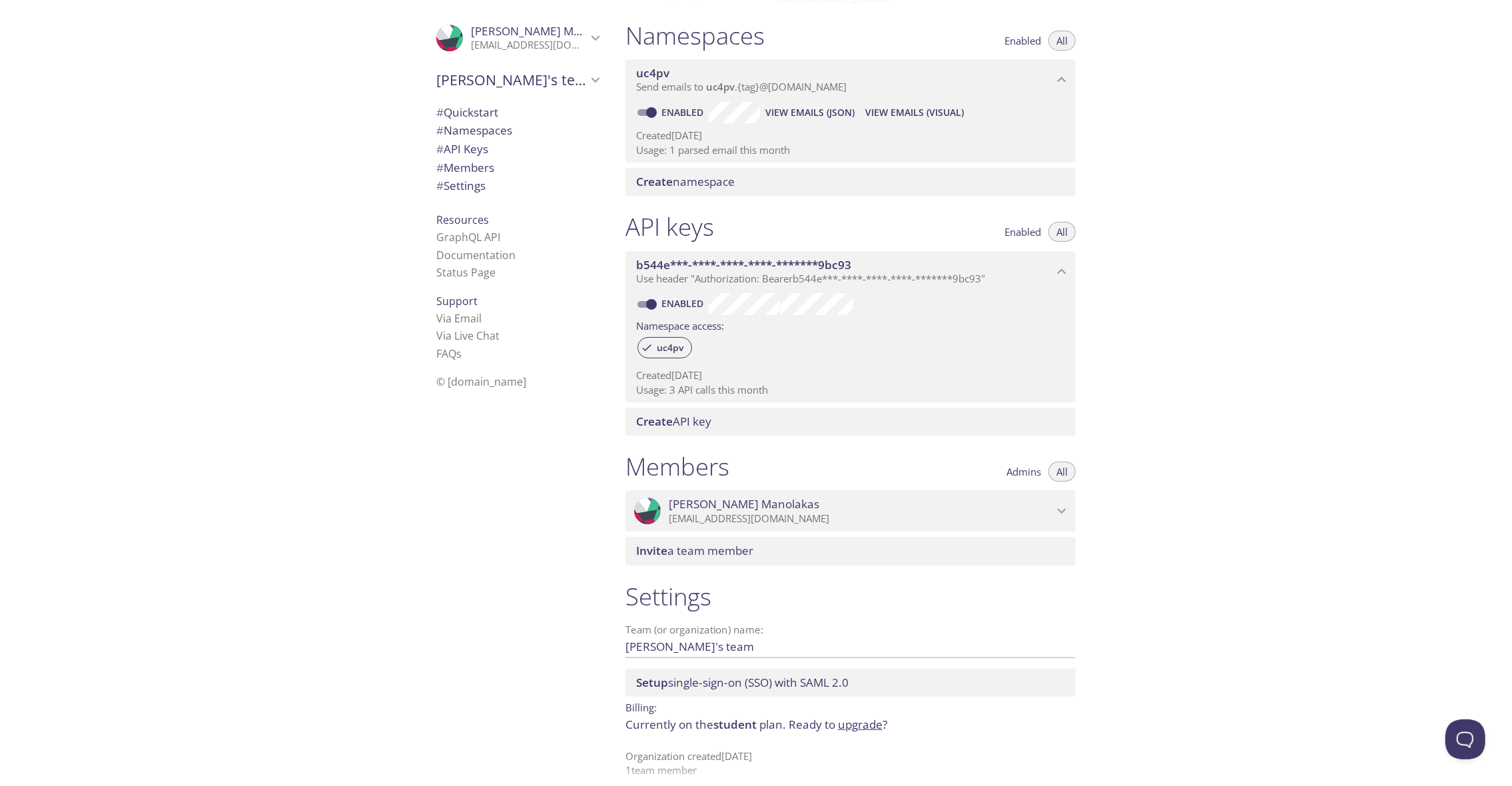
click at [809, 111] on span "View Emails (JSON)" at bounding box center [810, 112] width 89 height 16
click at [587, 34] on icon "Vasileios Manolakas" at bounding box center [595, 38] width 18 height 18
click at [587, 37] on icon "Vasileios Manolakas" at bounding box center [595, 38] width 18 height 18
click at [609, 7] on div at bounding box center [756, 10] width 1512 height 21
click at [456, 242] on link "GraphQL API" at bounding box center [468, 236] width 64 height 14
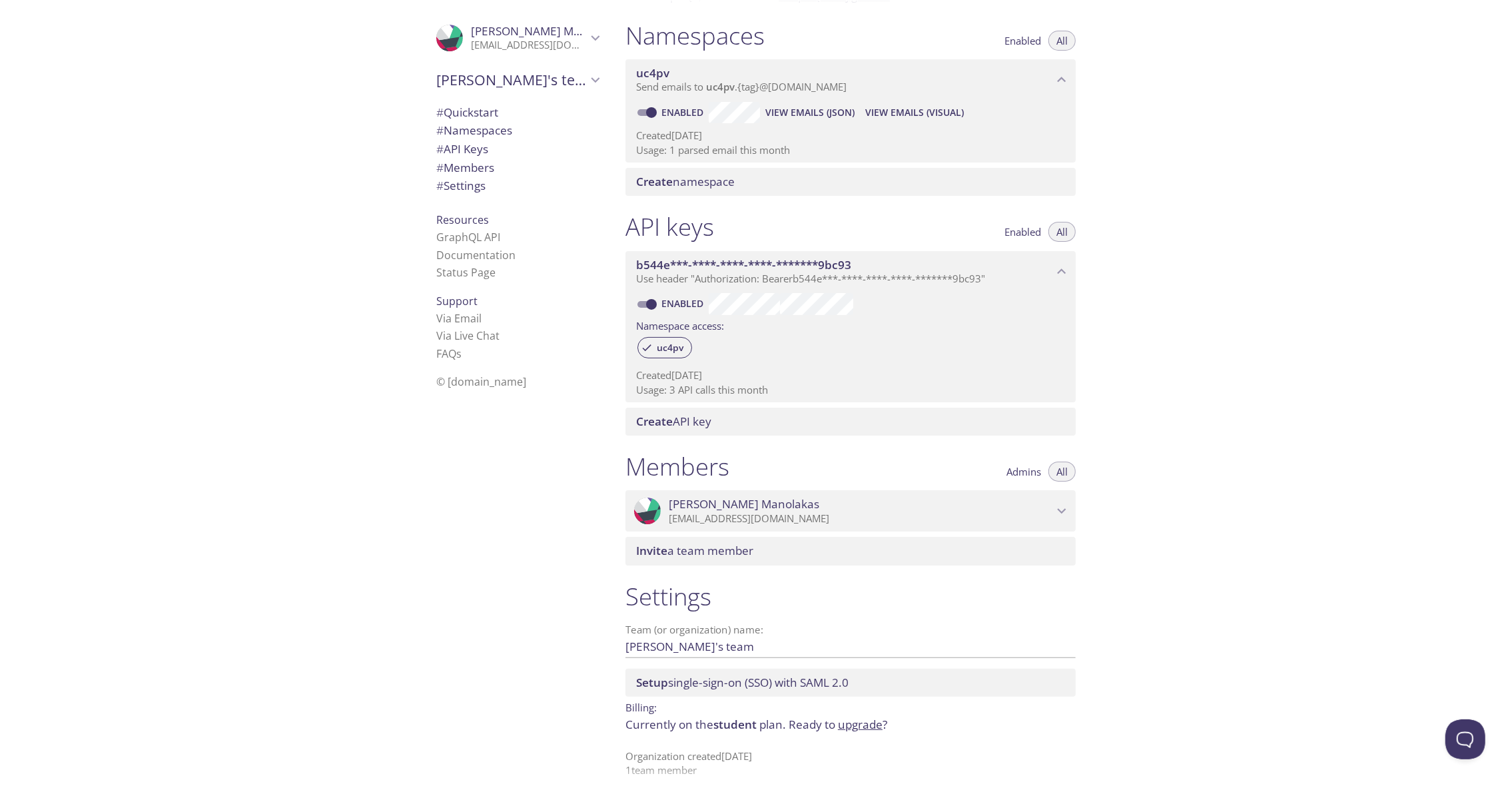
click at [448, 147] on span "# API Keys" at bounding box center [462, 149] width 52 height 15
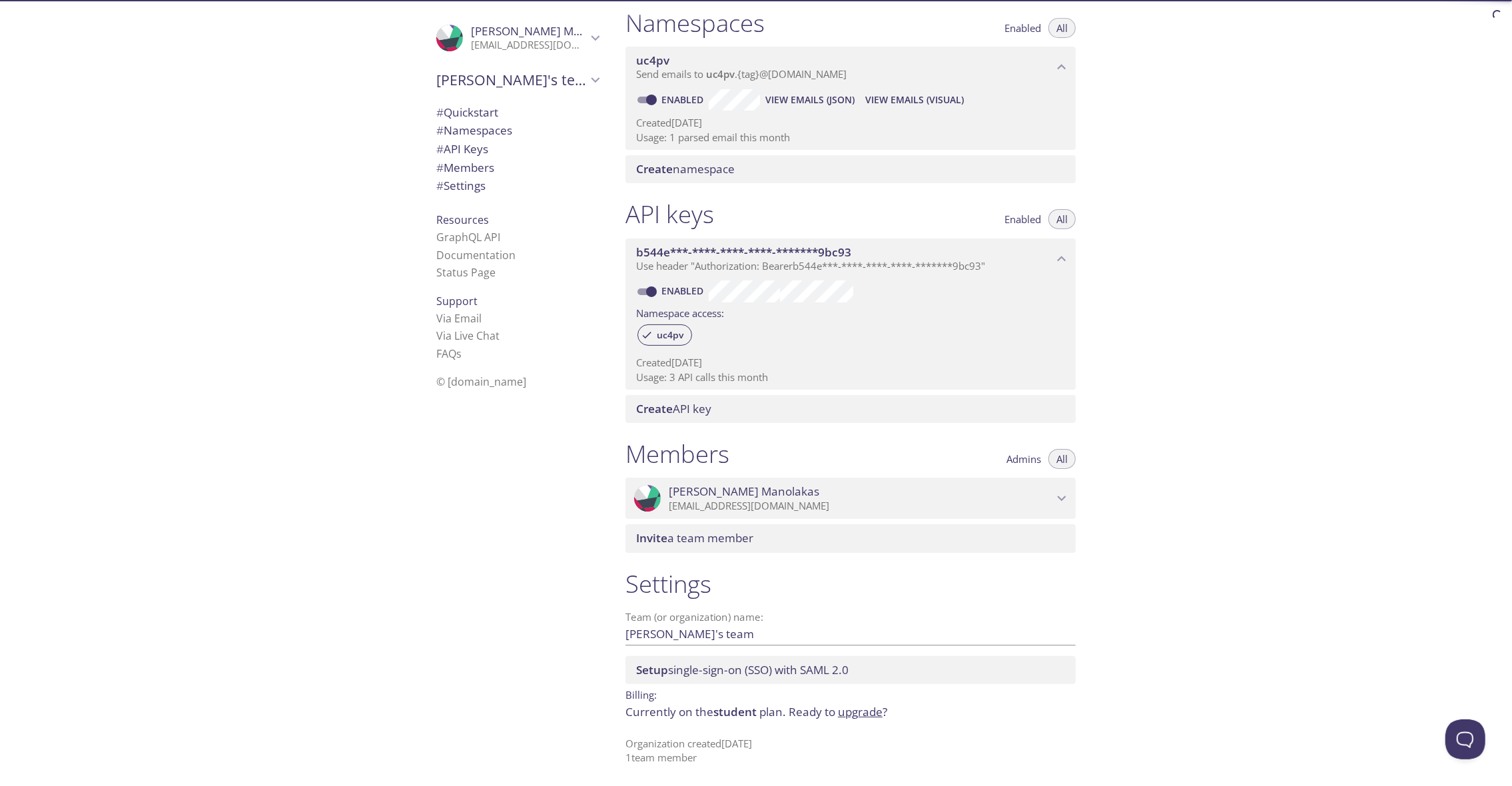
click at [453, 164] on span "# Members" at bounding box center [465, 167] width 58 height 15
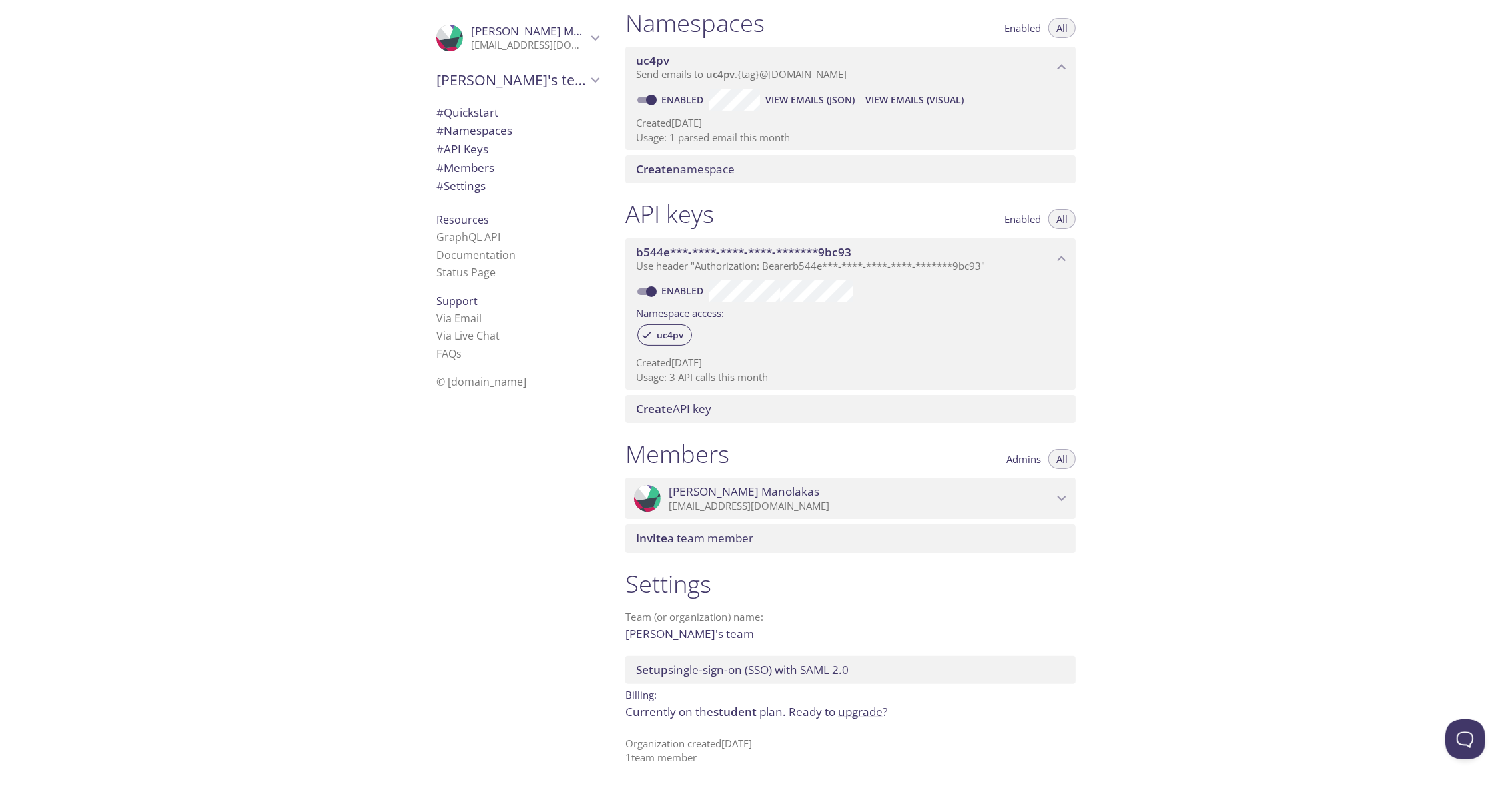
click at [954, 493] on span "[PERSON_NAME]" at bounding box center [861, 491] width 384 height 14
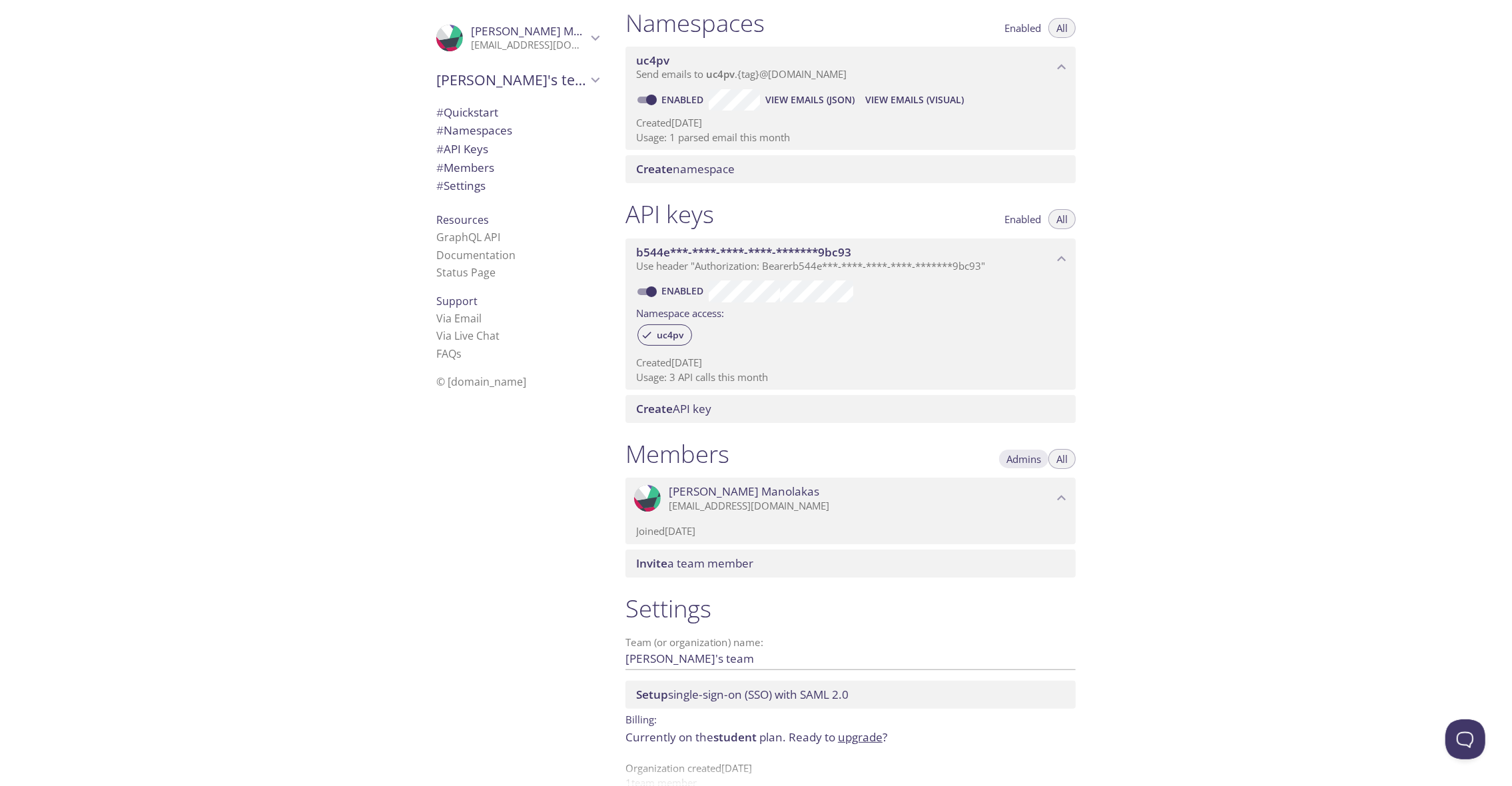
click at [1018, 459] on span "Admins" at bounding box center [1024, 459] width 34 height 0
click at [1041, 456] on button "Admins" at bounding box center [1024, 459] width 50 height 20
click at [1047, 456] on button "Admins" at bounding box center [1024, 459] width 50 height 20
click at [1057, 459] on span "All" at bounding box center [1062, 459] width 11 height 0
click at [1015, 481] on div ".cls-1 { fill: #6d5ca8; } .cls-2 { fill: #3fc191; } .cls-3 { fill: #3b4752; } .…" at bounding box center [851, 498] width 450 height 41
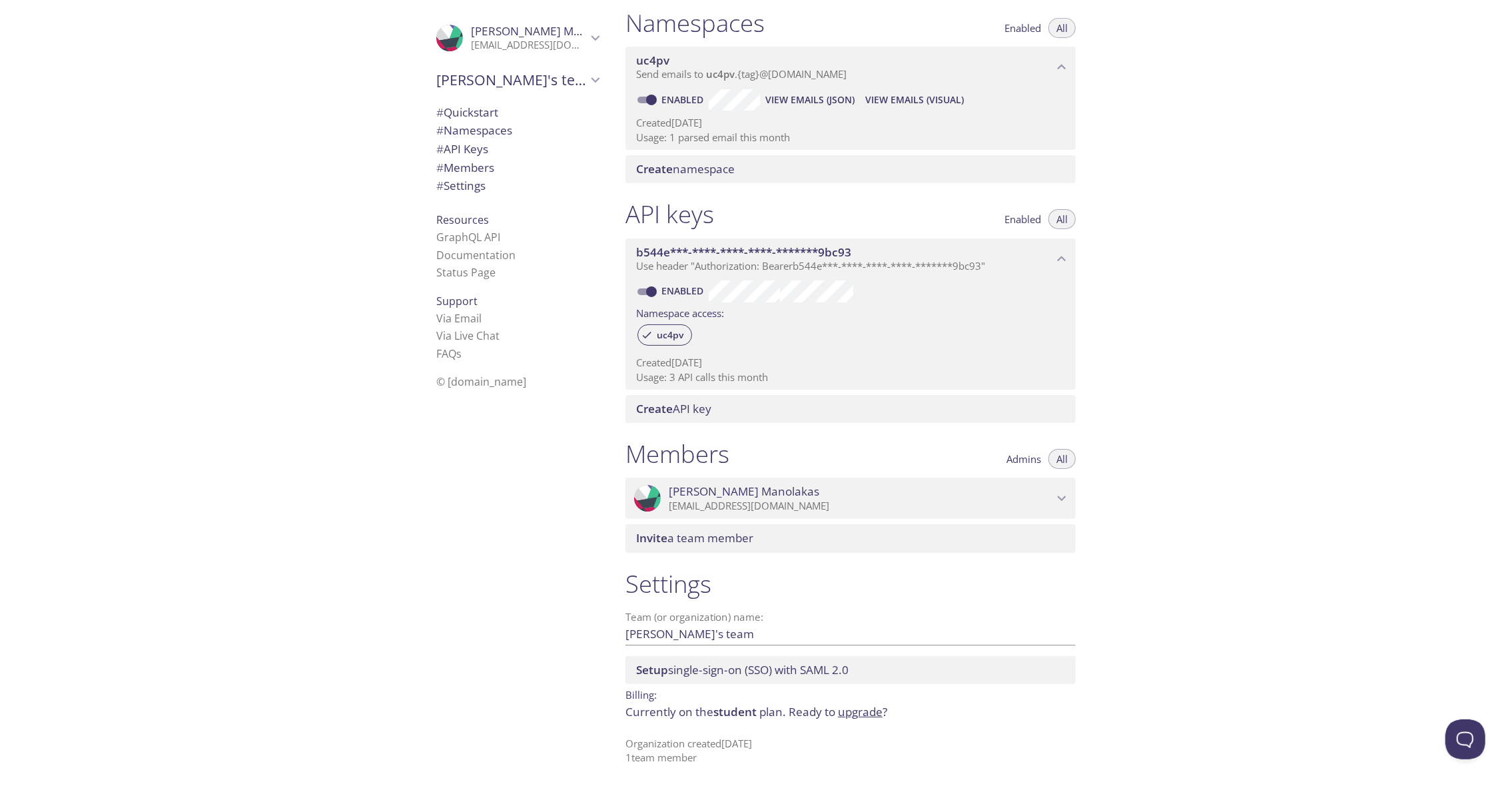
click at [1202, 338] on div "Quickstart Send a test email to [EMAIL_ADDRESS][DOMAIN_NAME] and then click her…" at bounding box center [1064, 393] width 898 height 786
